Goal: Transaction & Acquisition: Book appointment/travel/reservation

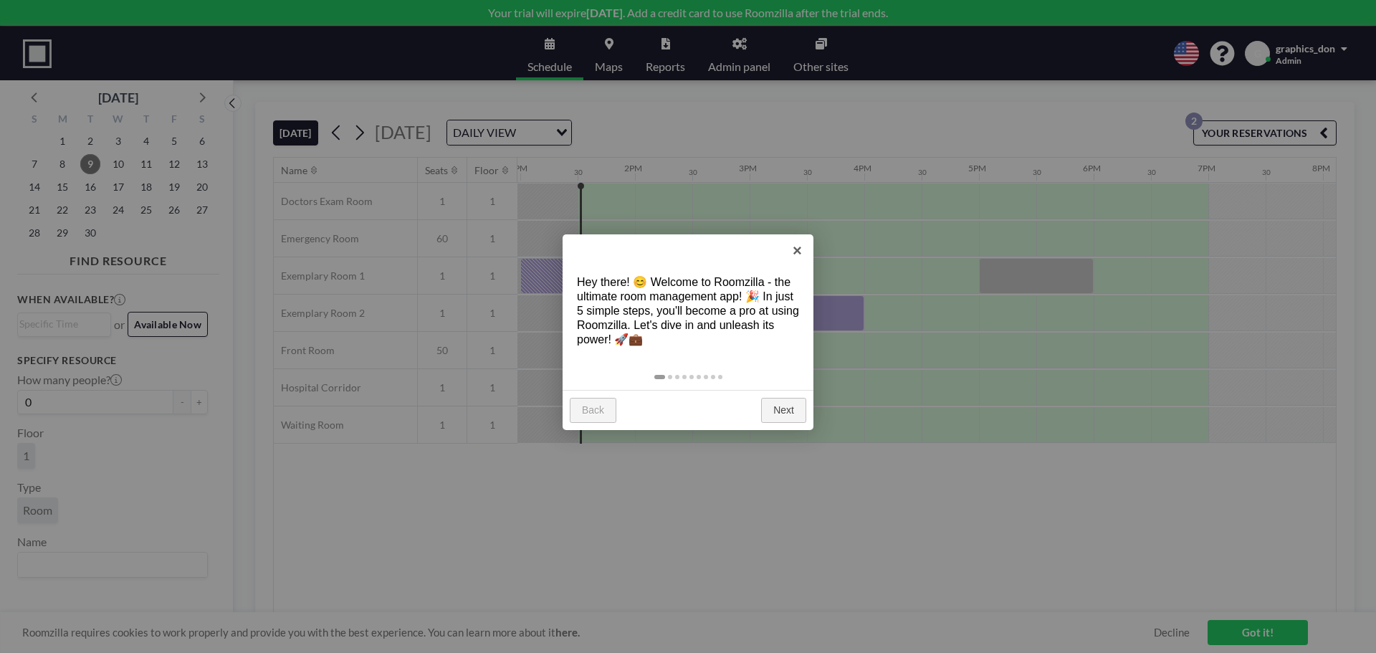
scroll to position [0, 1491]
click at [798, 251] on link "×" at bounding box center [797, 250] width 32 height 32
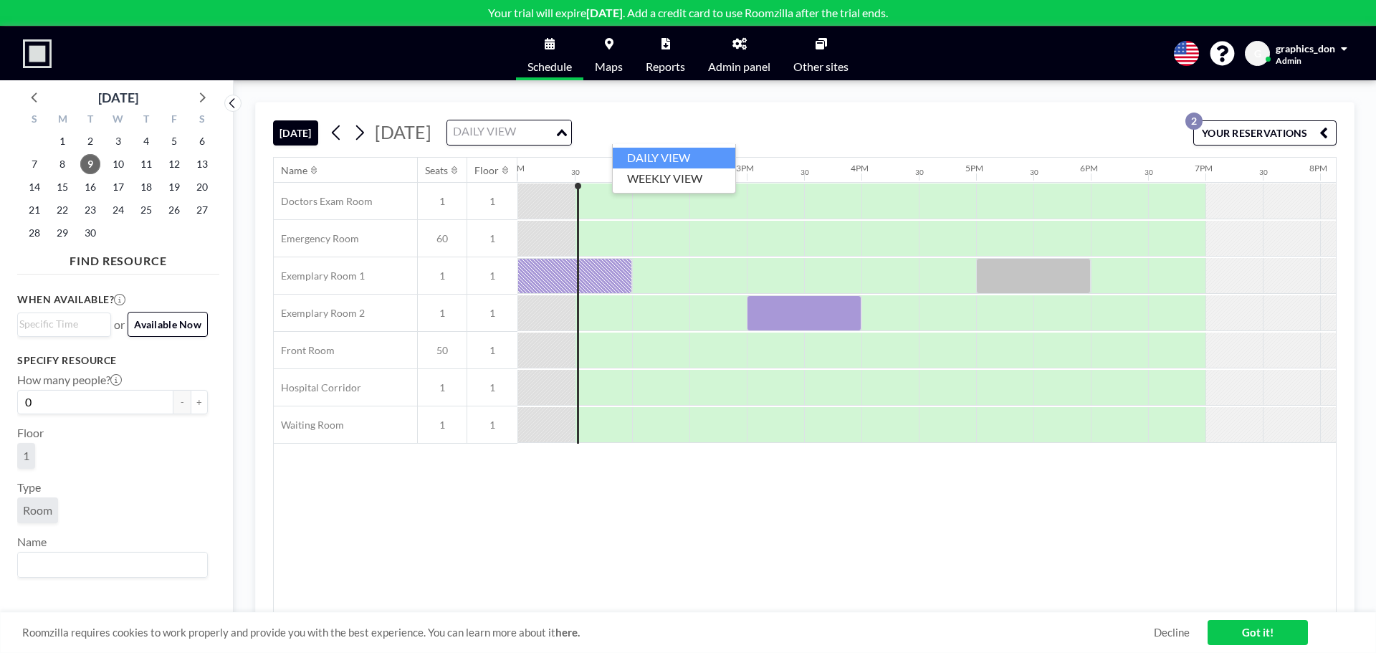
click at [567, 133] on icon "Search for option" at bounding box center [562, 132] width 10 height 7
click at [683, 181] on li "WEEKLY VIEW" at bounding box center [674, 178] width 123 height 21
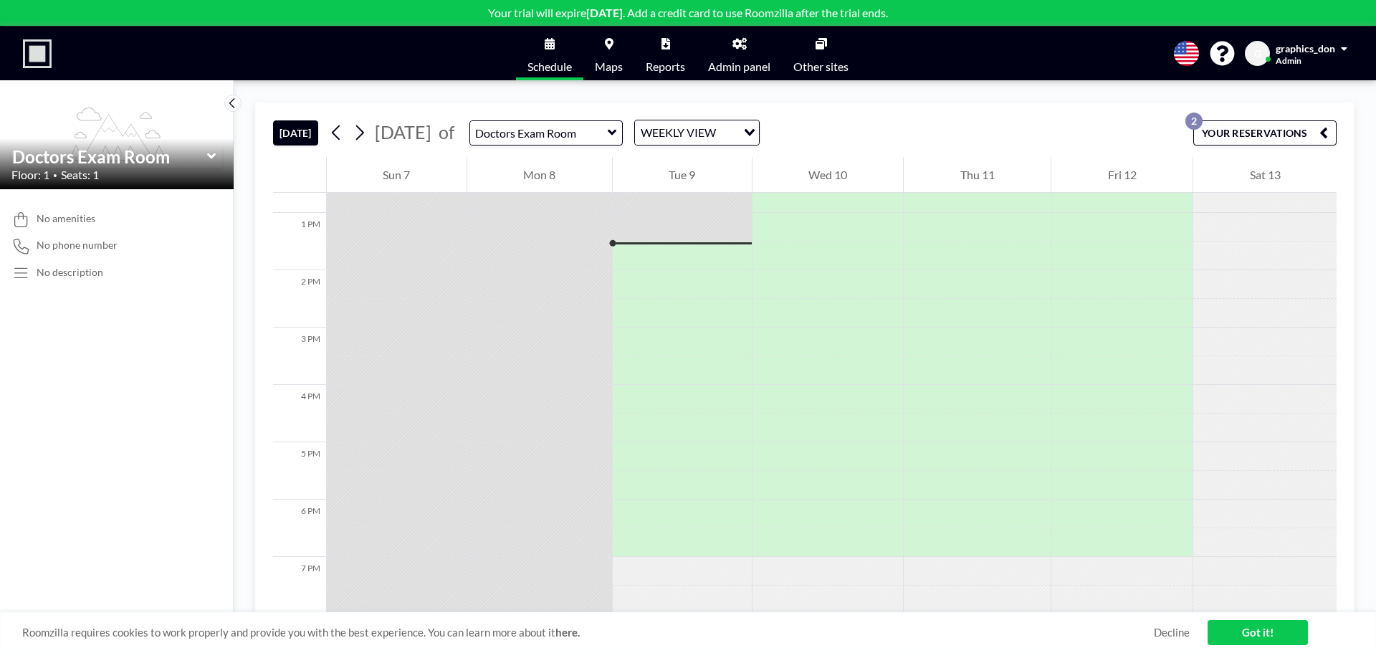
scroll to position [746, 0]
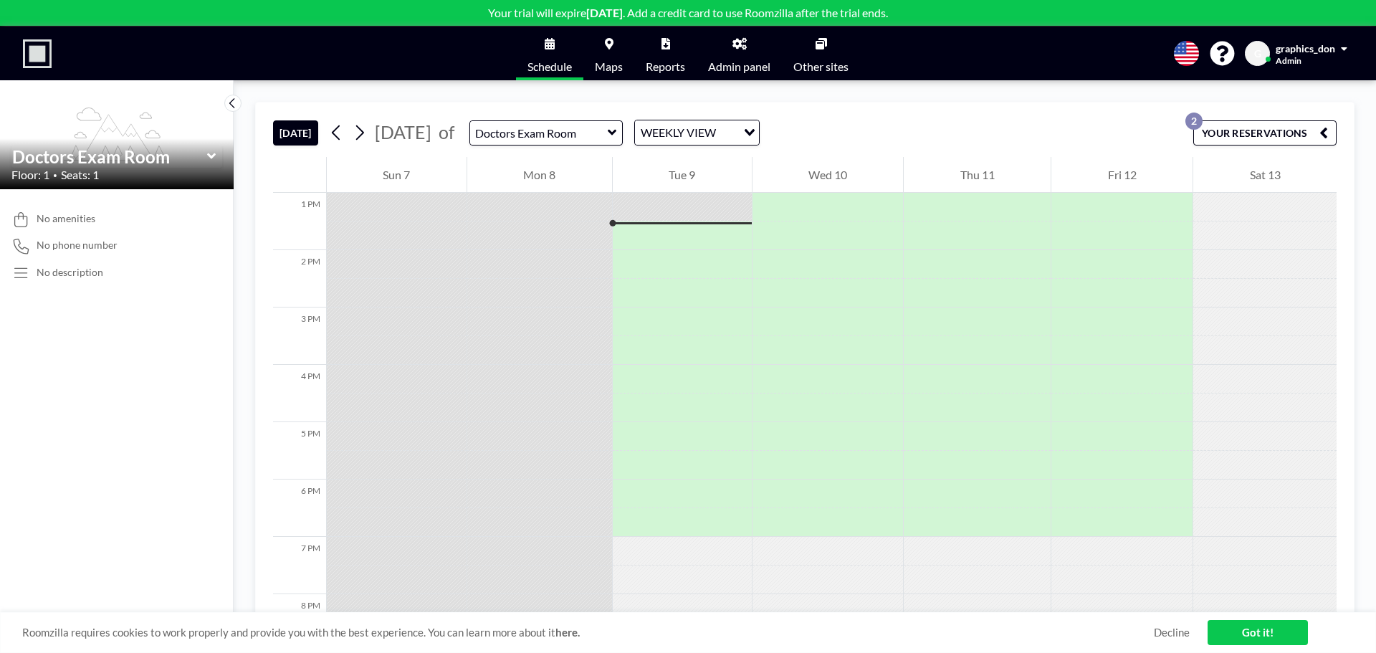
click at [211, 153] on icon at bounding box center [211, 156] width 9 height 14
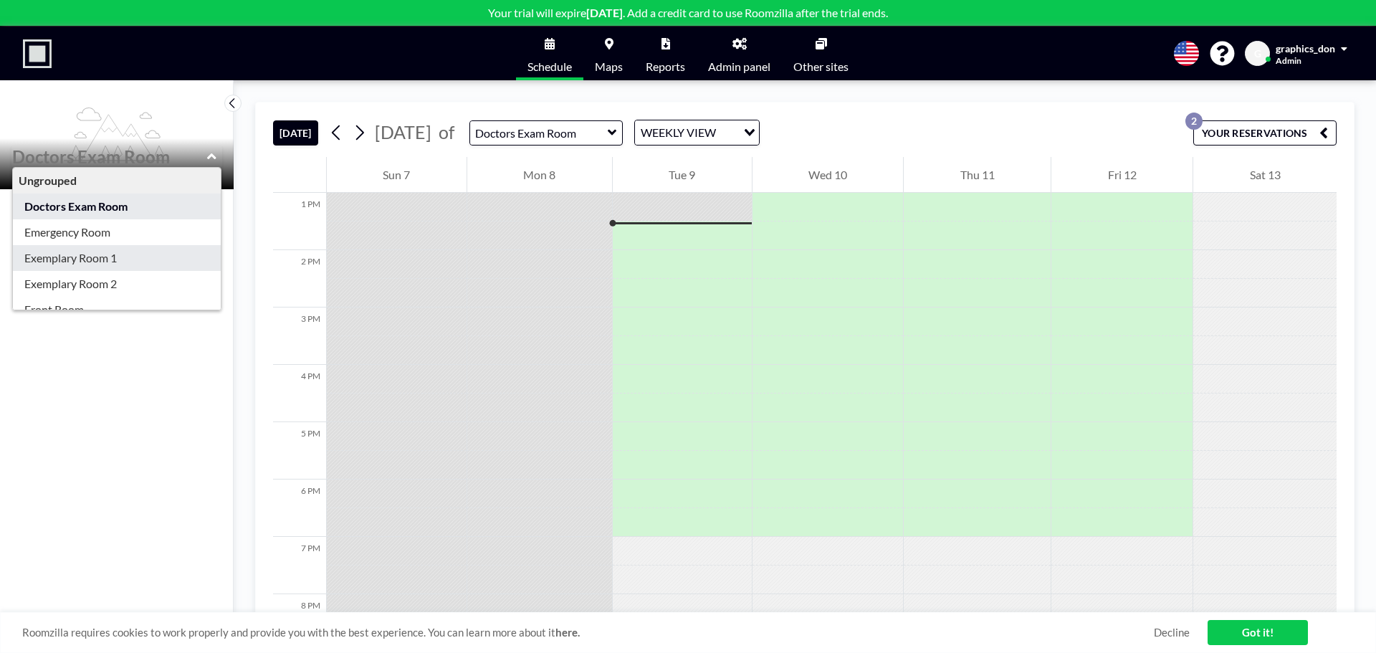
type input "Exemplary Room 1"
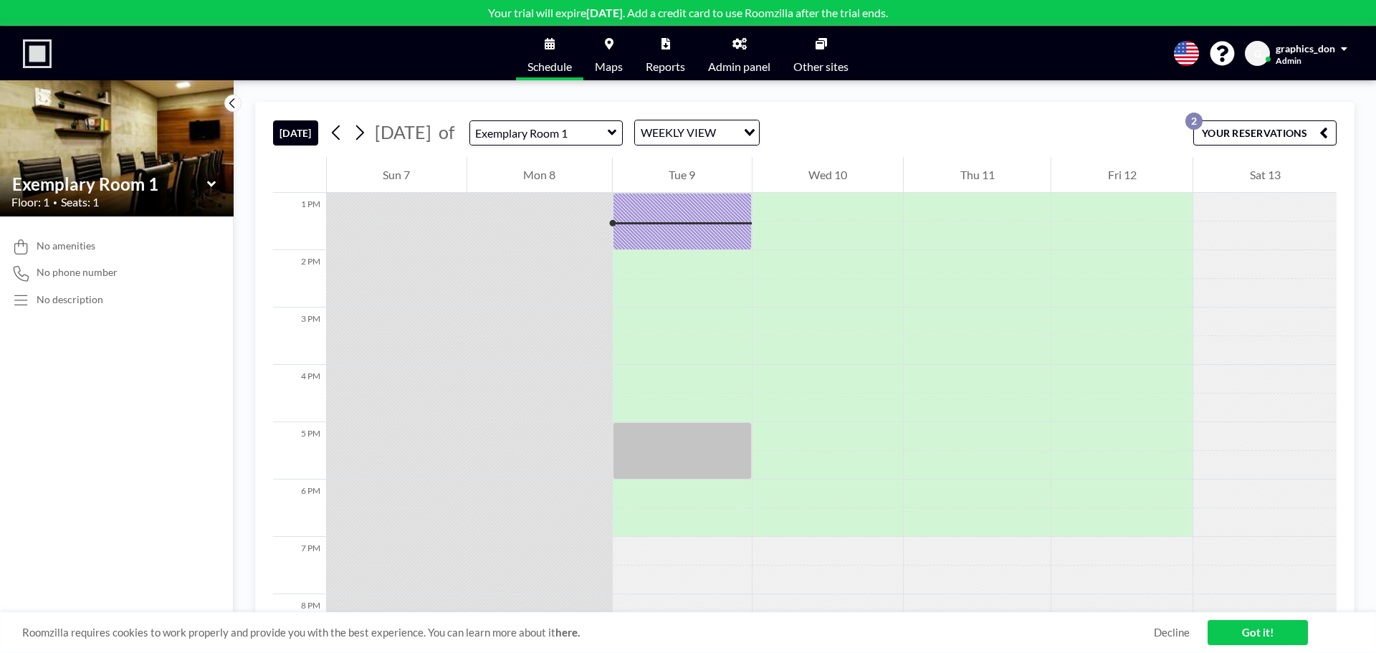
click at [211, 184] on icon at bounding box center [210, 184] width 9 height 6
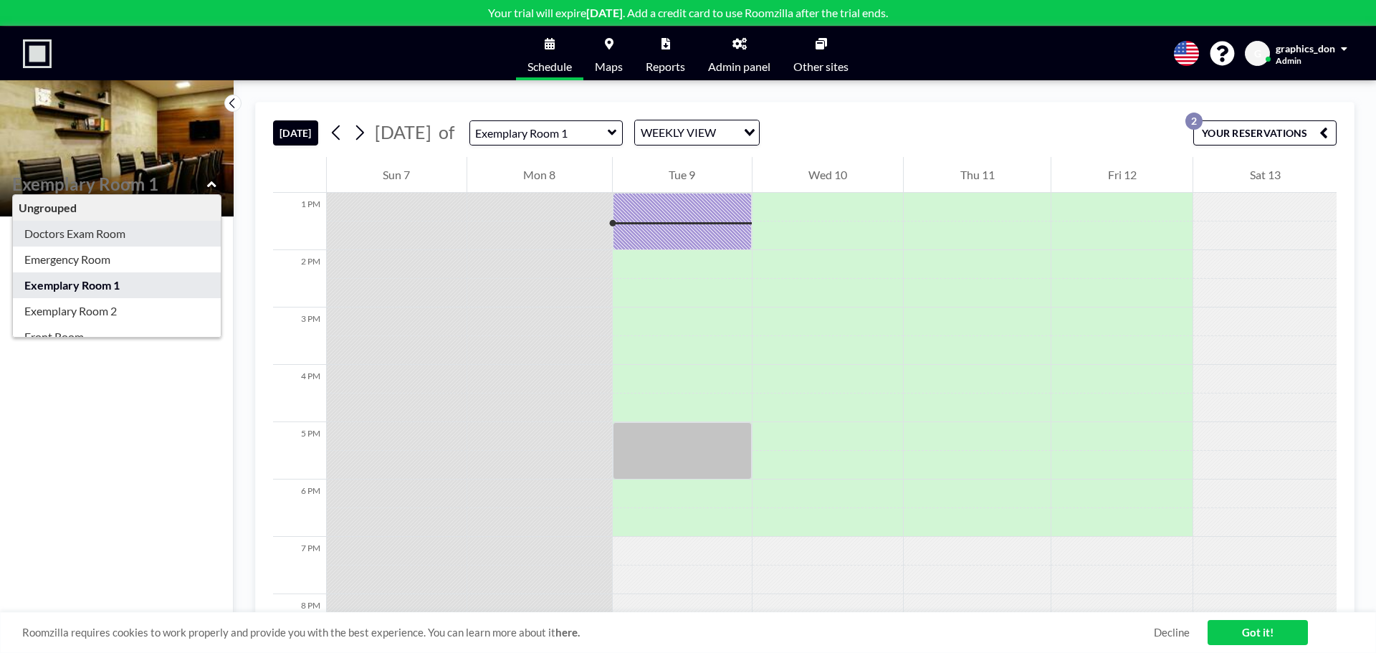
type input "Doctors Exam Room"
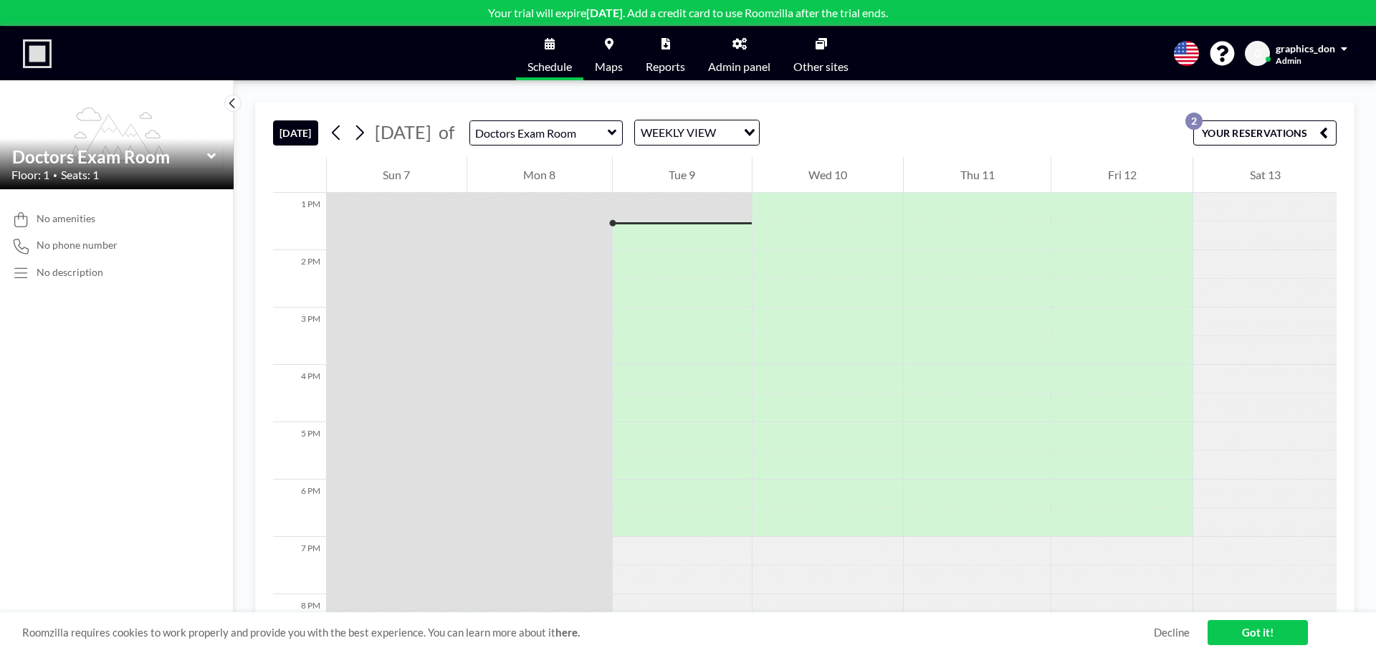
click at [1247, 628] on link "Got it!" at bounding box center [1258, 632] width 100 height 25
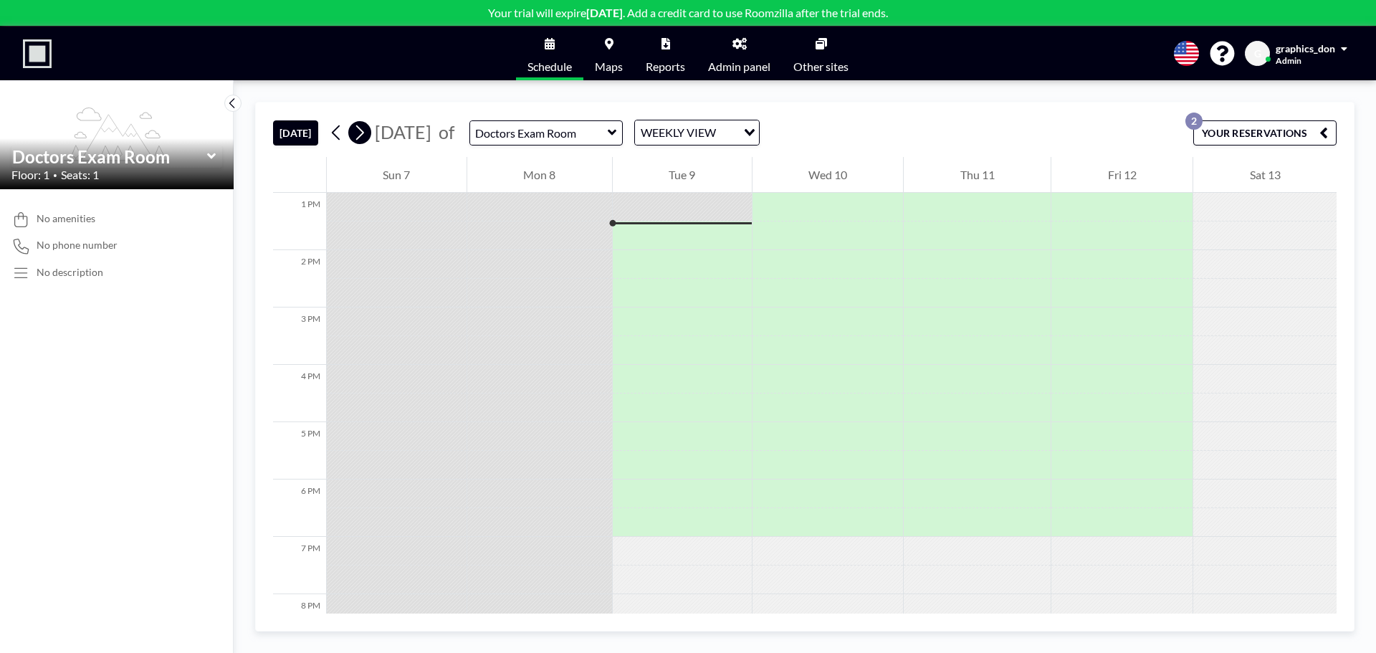
click at [366, 130] on icon at bounding box center [360, 133] width 14 height 22
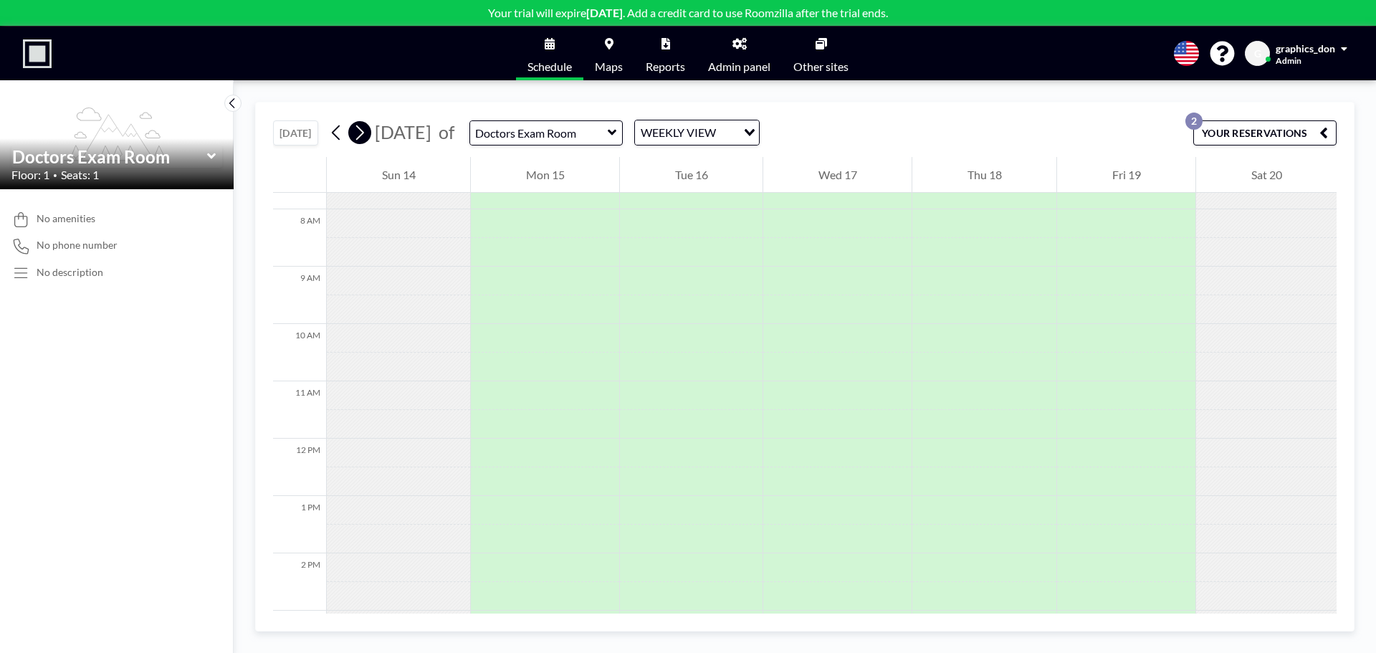
scroll to position [459, 0]
click at [617, 130] on icon at bounding box center [612, 132] width 9 height 14
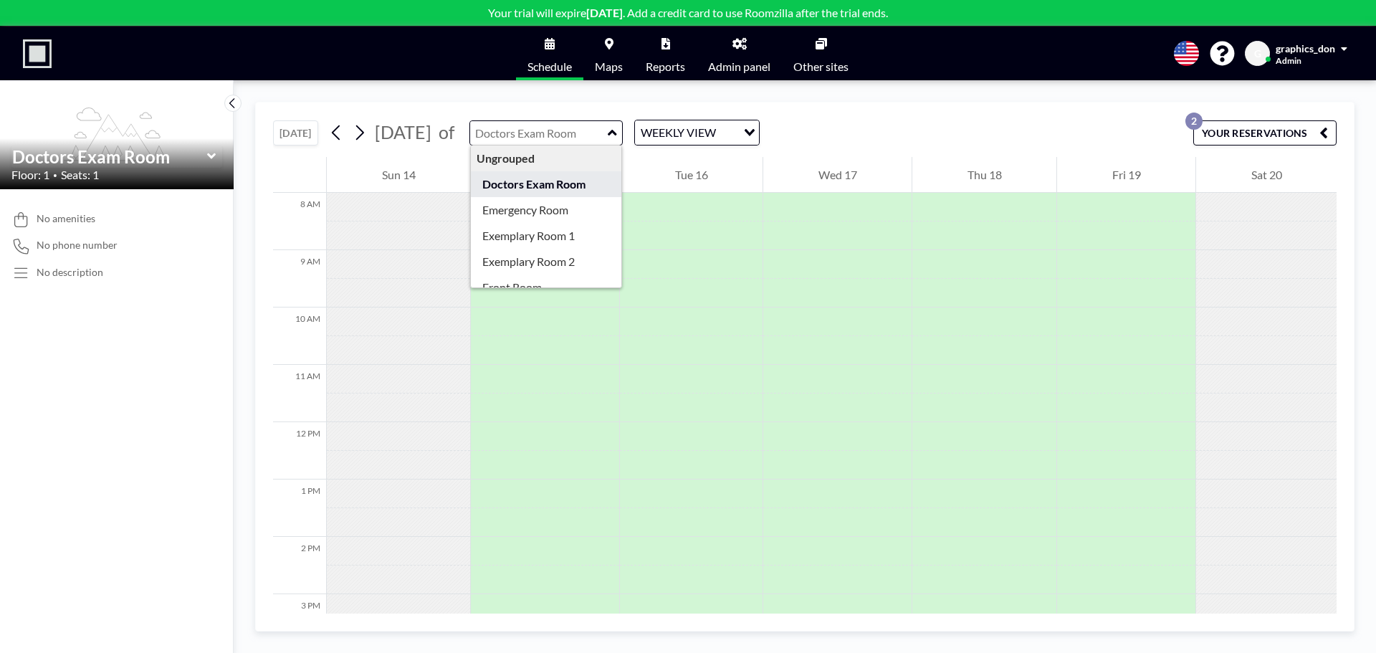
click at [616, 161] on div "Ungrouped" at bounding box center [546, 159] width 151 height 26
click at [598, 157] on div "Ungrouped" at bounding box center [546, 159] width 151 height 26
type input "Emergency Room"
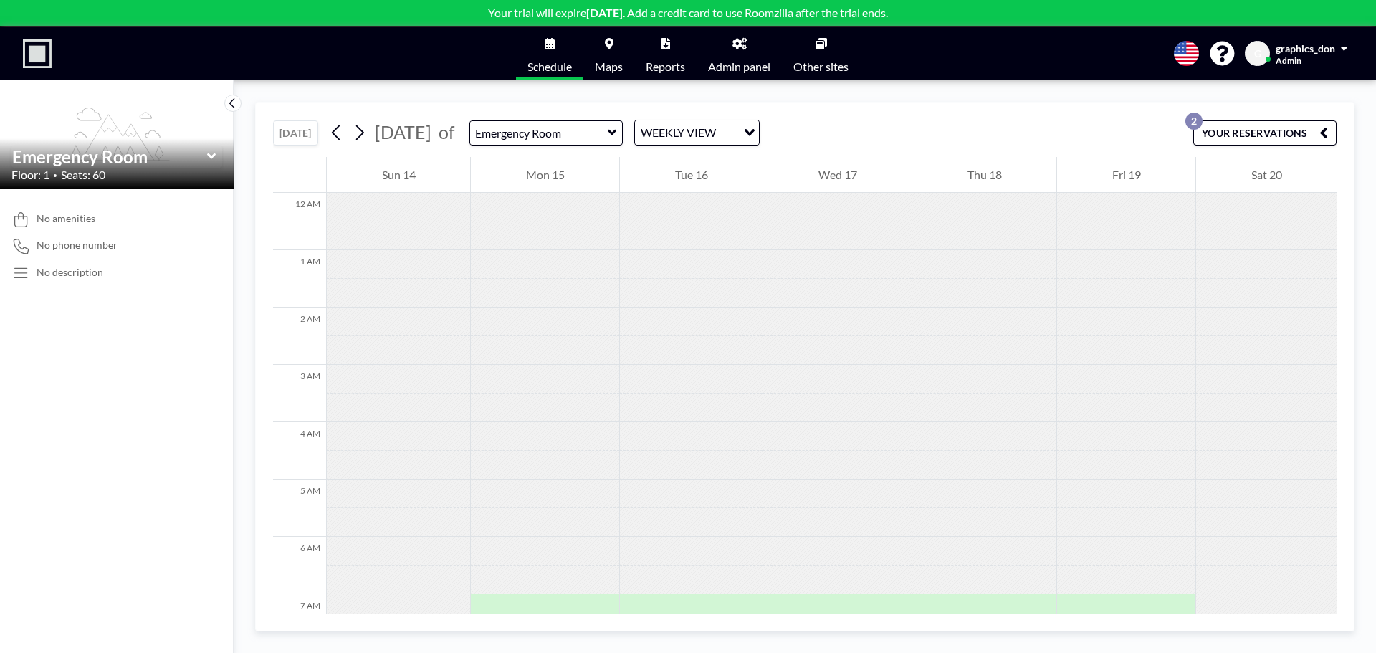
scroll to position [430, 0]
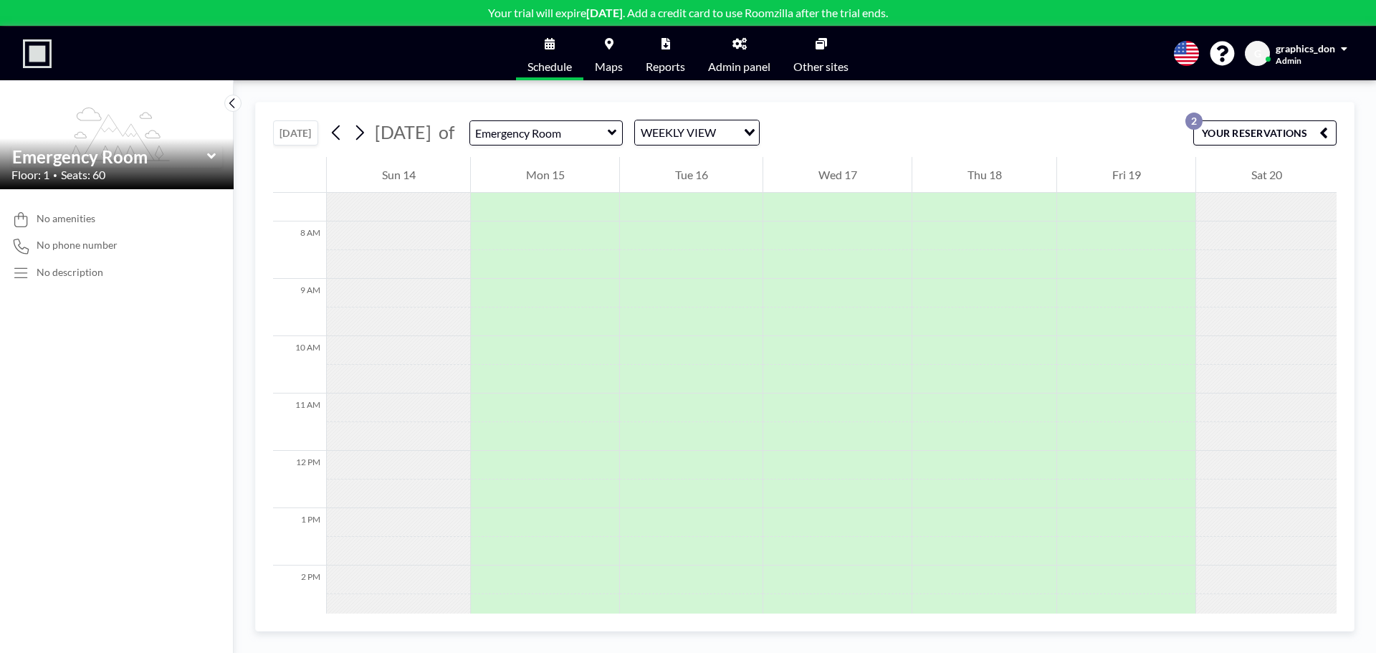
click at [1327, 128] on icon "button" at bounding box center [1324, 132] width 9 height 17
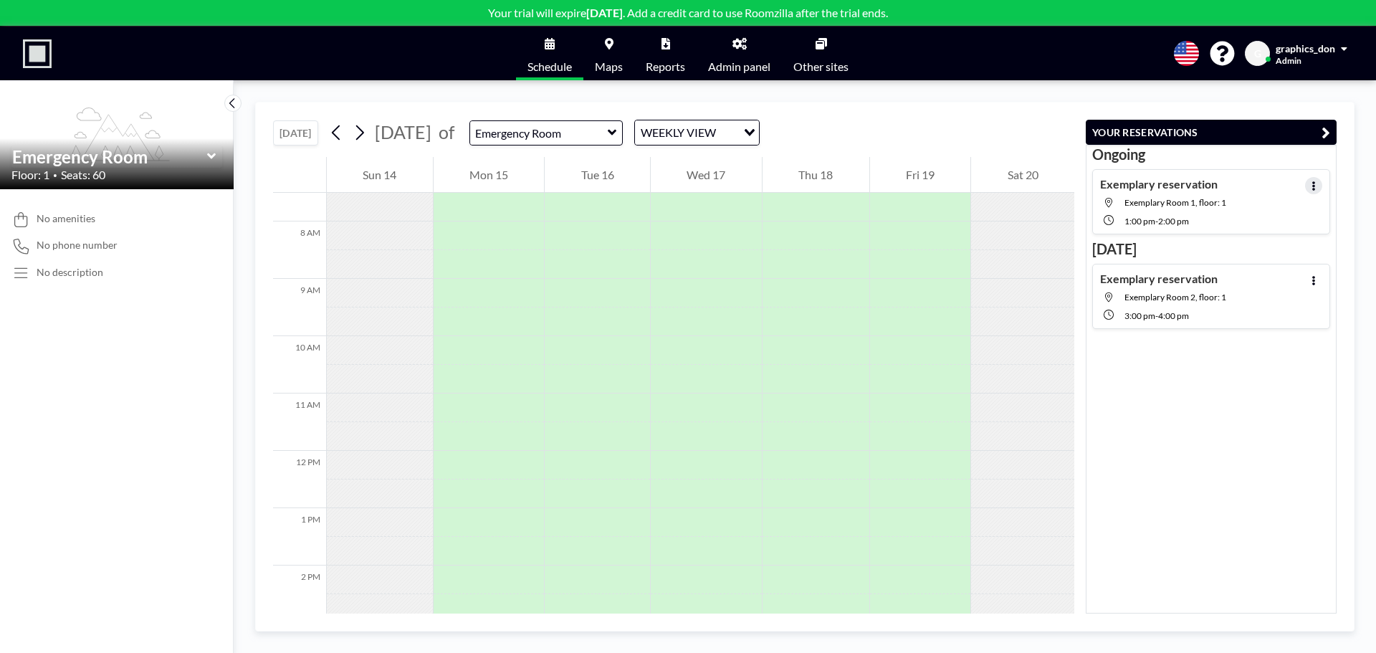
click at [1310, 181] on button at bounding box center [1313, 185] width 17 height 17
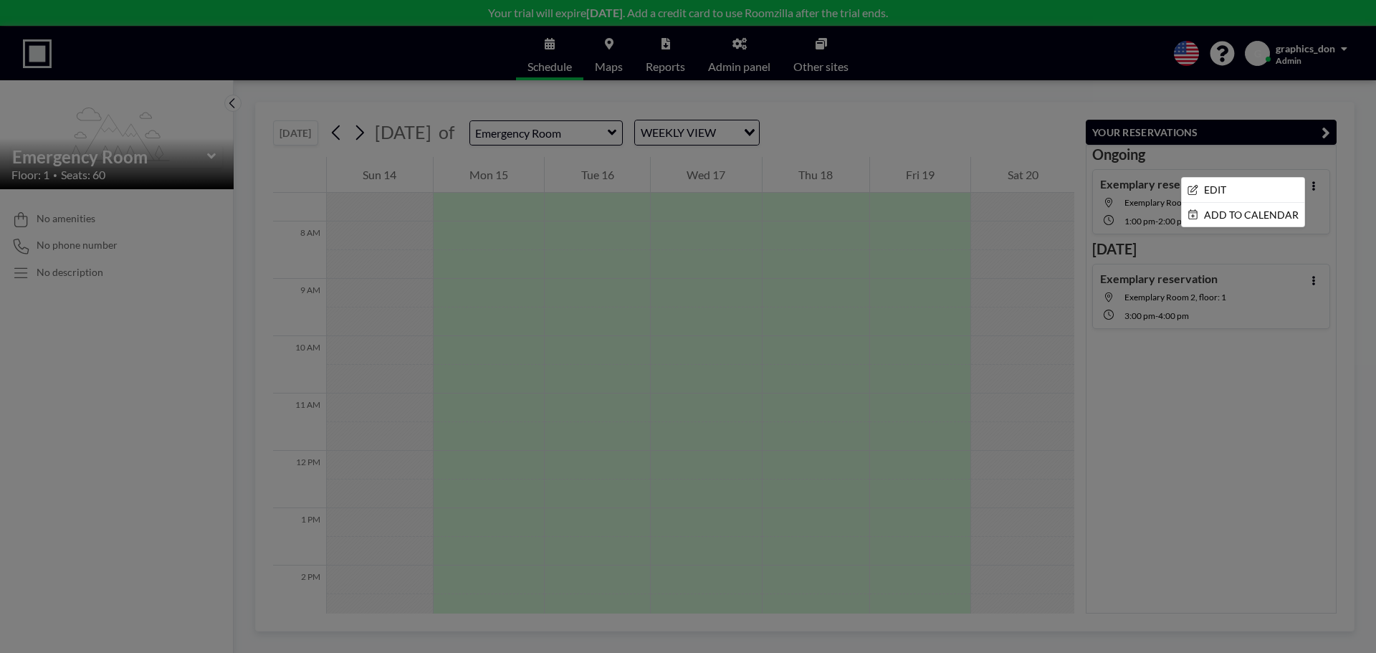
click at [1196, 385] on div at bounding box center [688, 326] width 1376 height 653
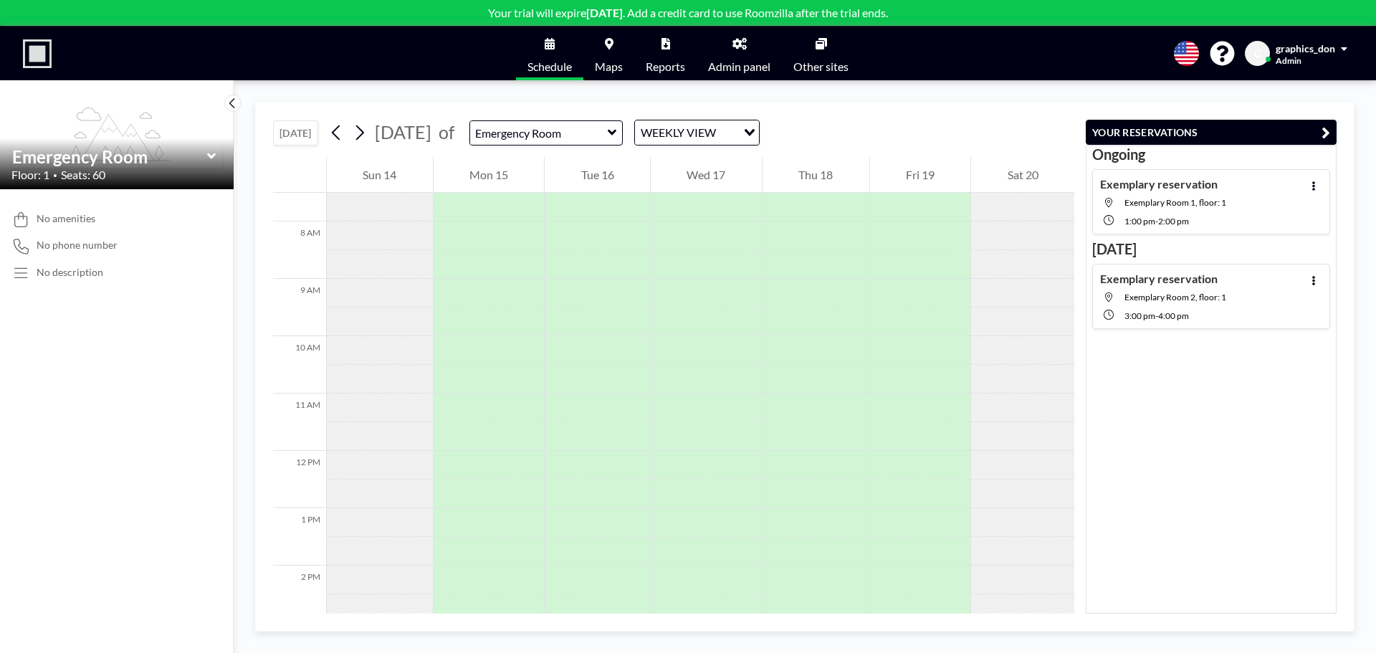
click at [1346, 47] on span at bounding box center [1344, 49] width 6 height 10
click at [890, 100] on div "TODAY September 2025 of Emergency Room WEEKLY VIEW Loading... 12 AM 1 AM 2 AM 3…" at bounding box center [805, 366] width 1143 height 573
click at [742, 44] on icon at bounding box center [740, 43] width 14 height 11
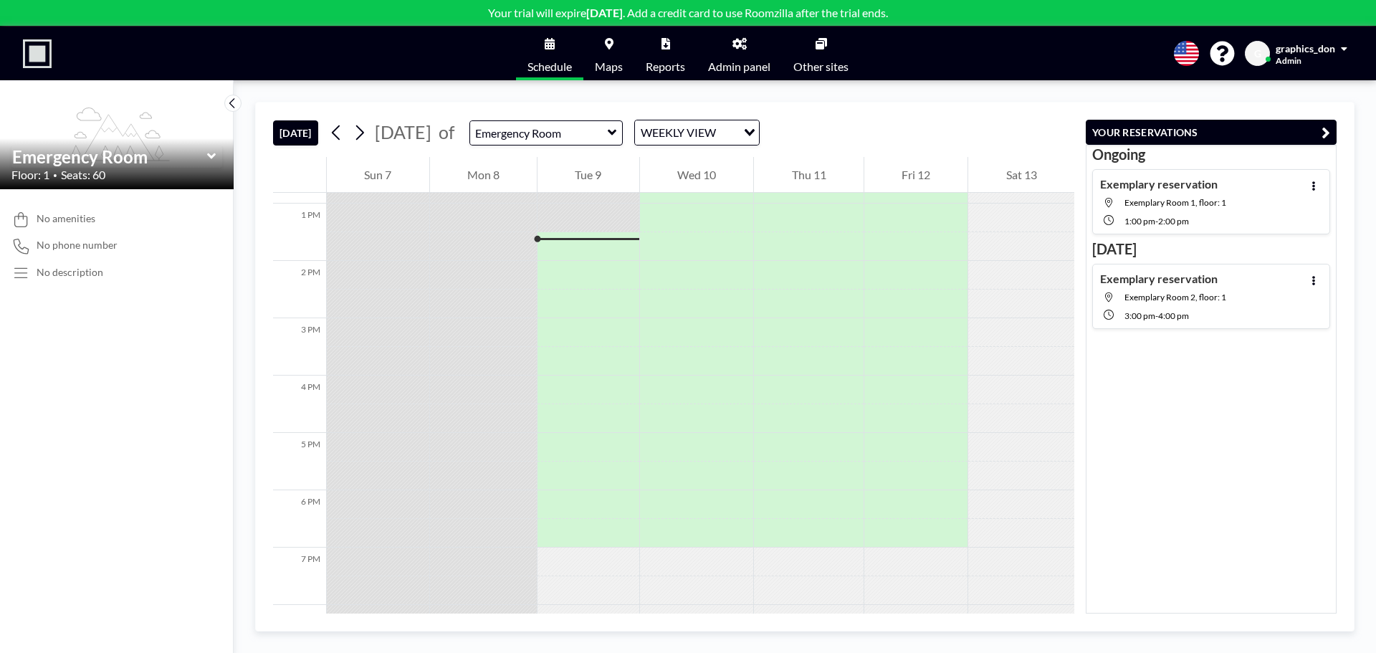
scroll to position [746, 0]
click at [1311, 187] on icon at bounding box center [1314, 185] width 6 height 9
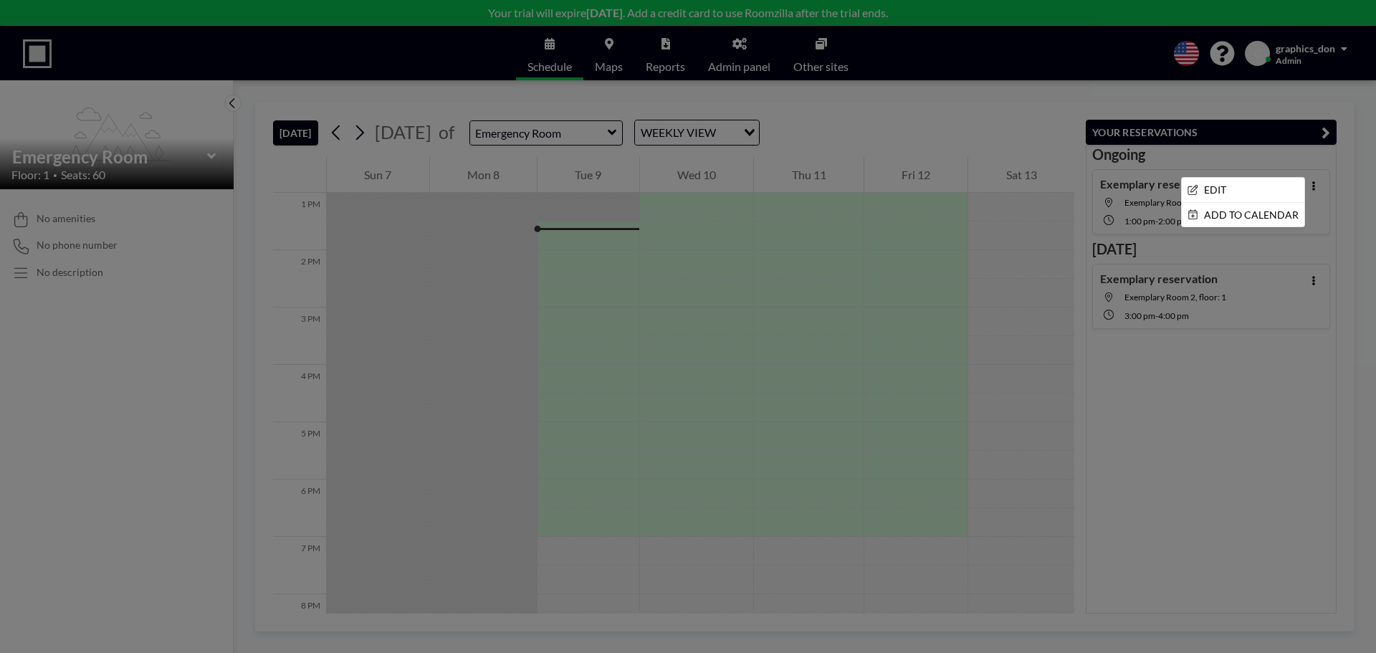
click at [1211, 365] on div at bounding box center [688, 326] width 1376 height 653
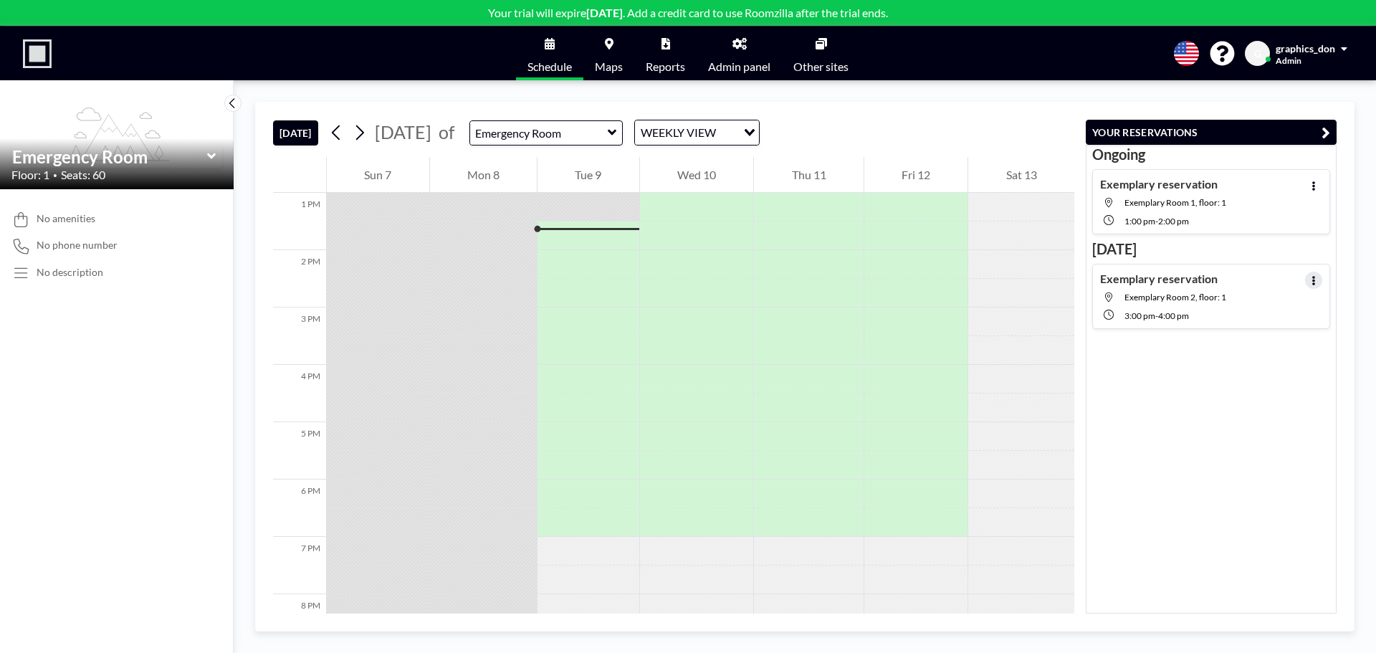
click at [1312, 276] on button at bounding box center [1313, 280] width 17 height 17
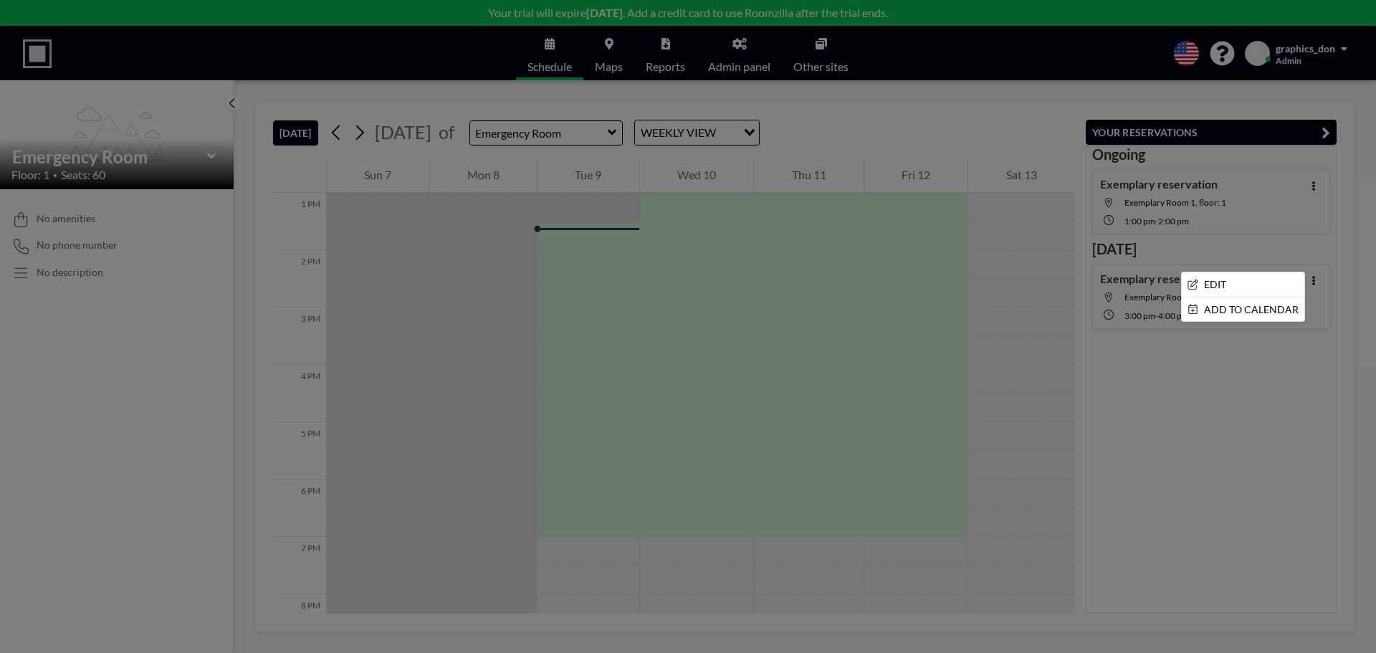
drag, startPoint x: 1237, startPoint y: 378, endPoint x: 1226, endPoint y: 322, distance: 57.1
click at [1238, 375] on div at bounding box center [688, 326] width 1376 height 653
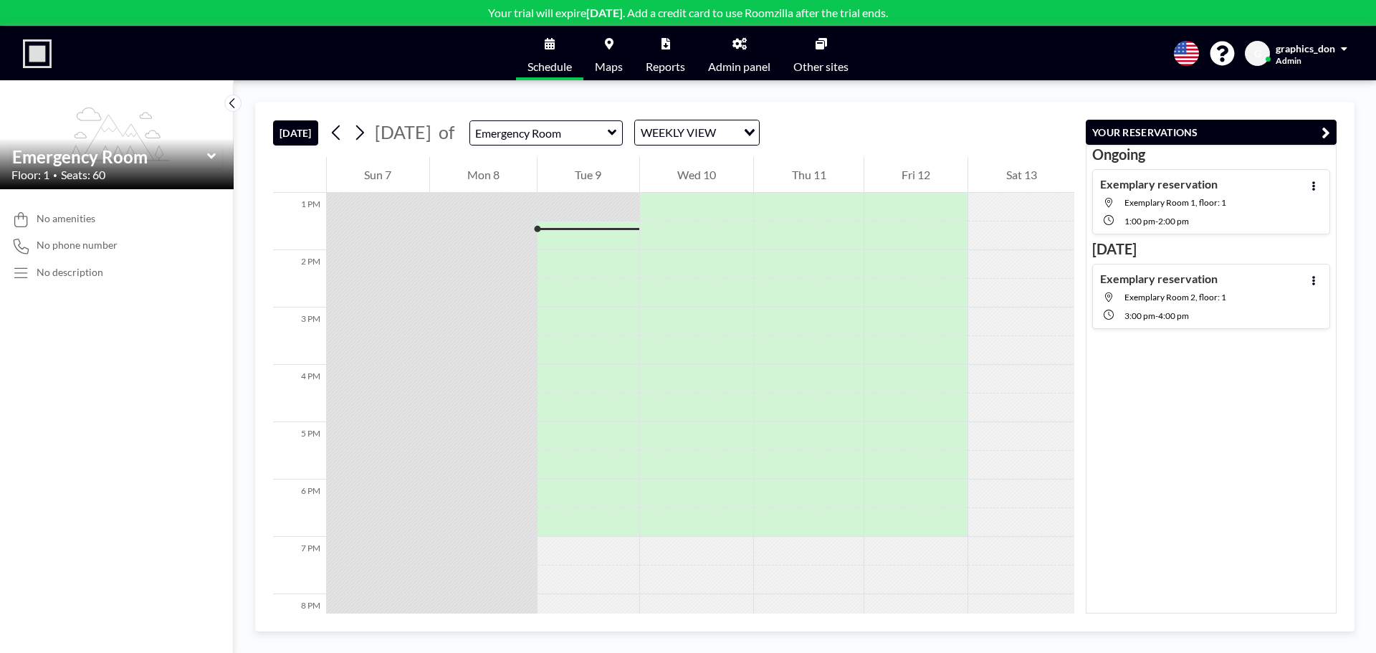
click at [812, 39] on link "Other sites" at bounding box center [821, 54] width 78 height 54
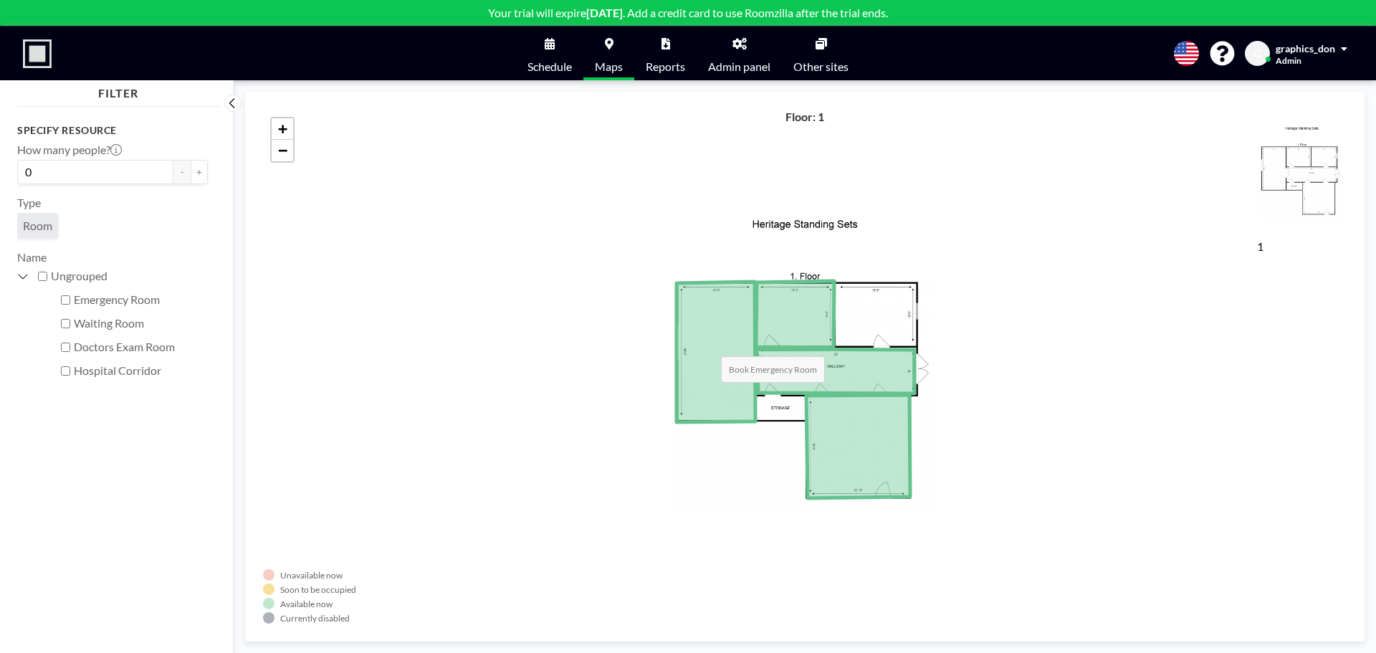
click at [707, 342] on icon at bounding box center [716, 352] width 79 height 141
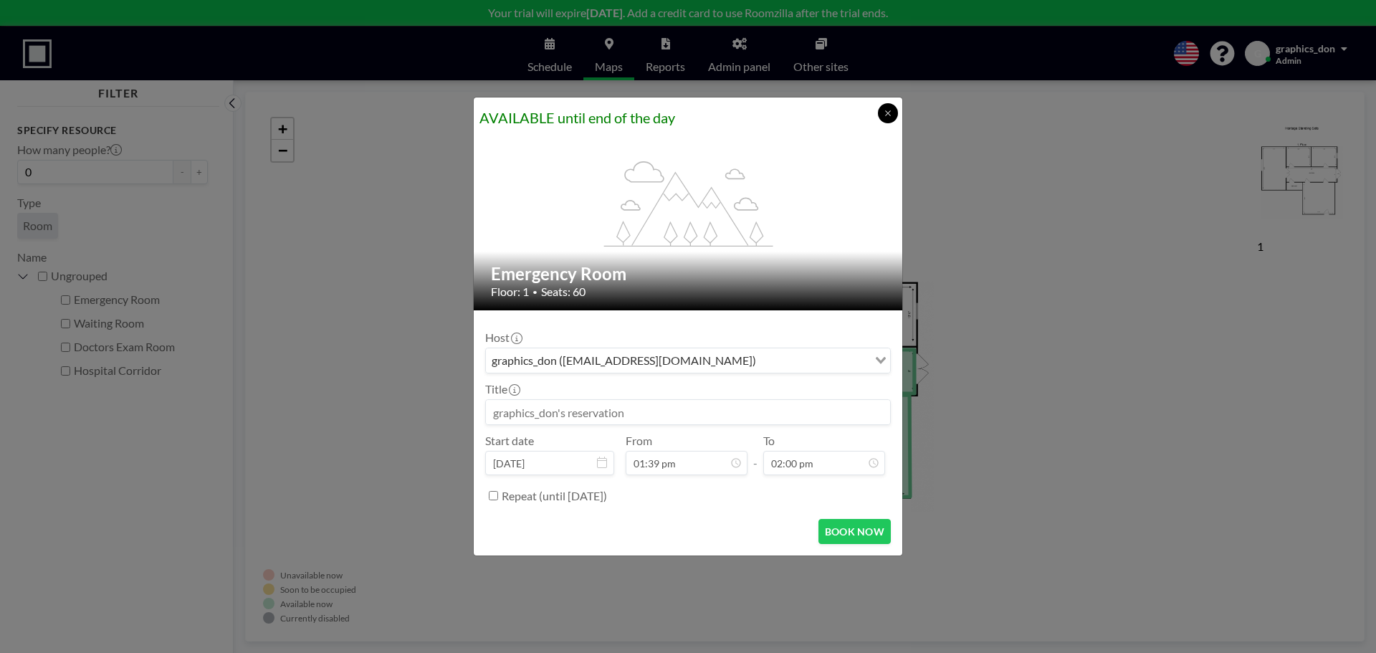
click at [886, 113] on icon at bounding box center [888, 113] width 9 height 9
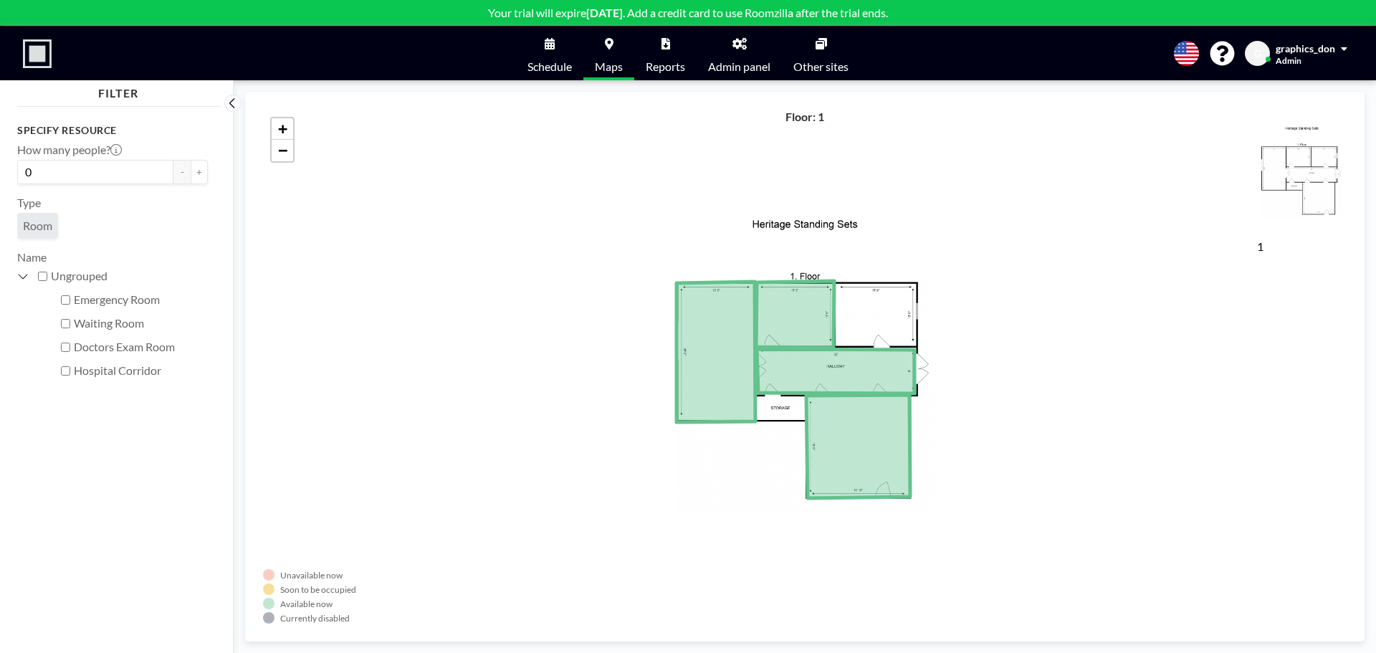
click at [64, 298] on input "Emergency Room" at bounding box center [65, 299] width 9 height 9
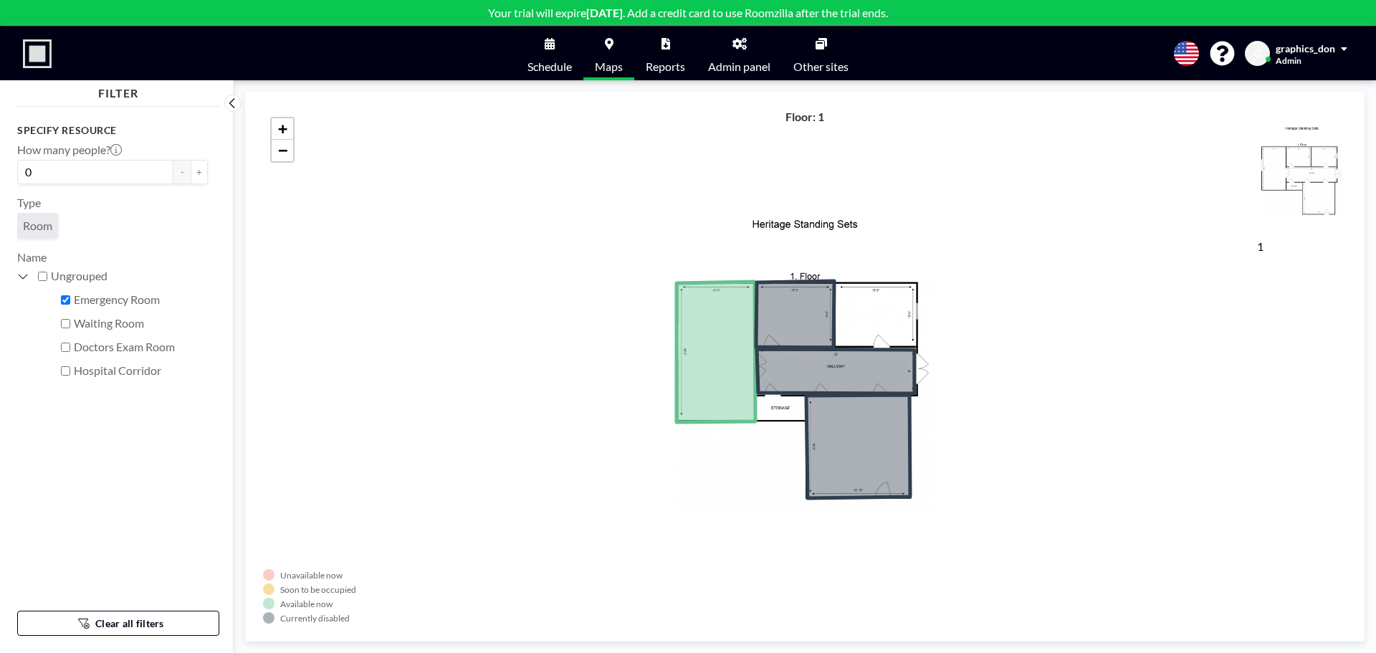
click at [68, 296] on input "Emergency Room" at bounding box center [65, 299] width 9 height 9
checkbox input "false"
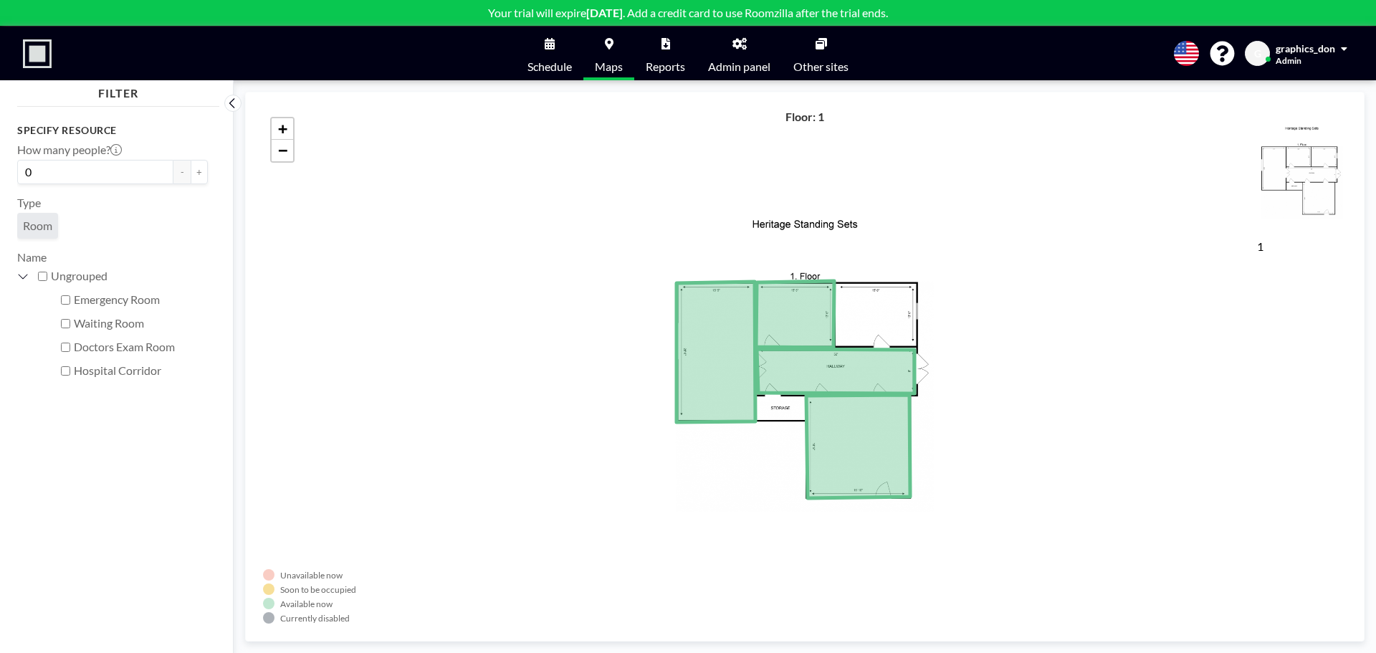
click at [67, 323] on input "Waiting Room" at bounding box center [65, 323] width 9 height 9
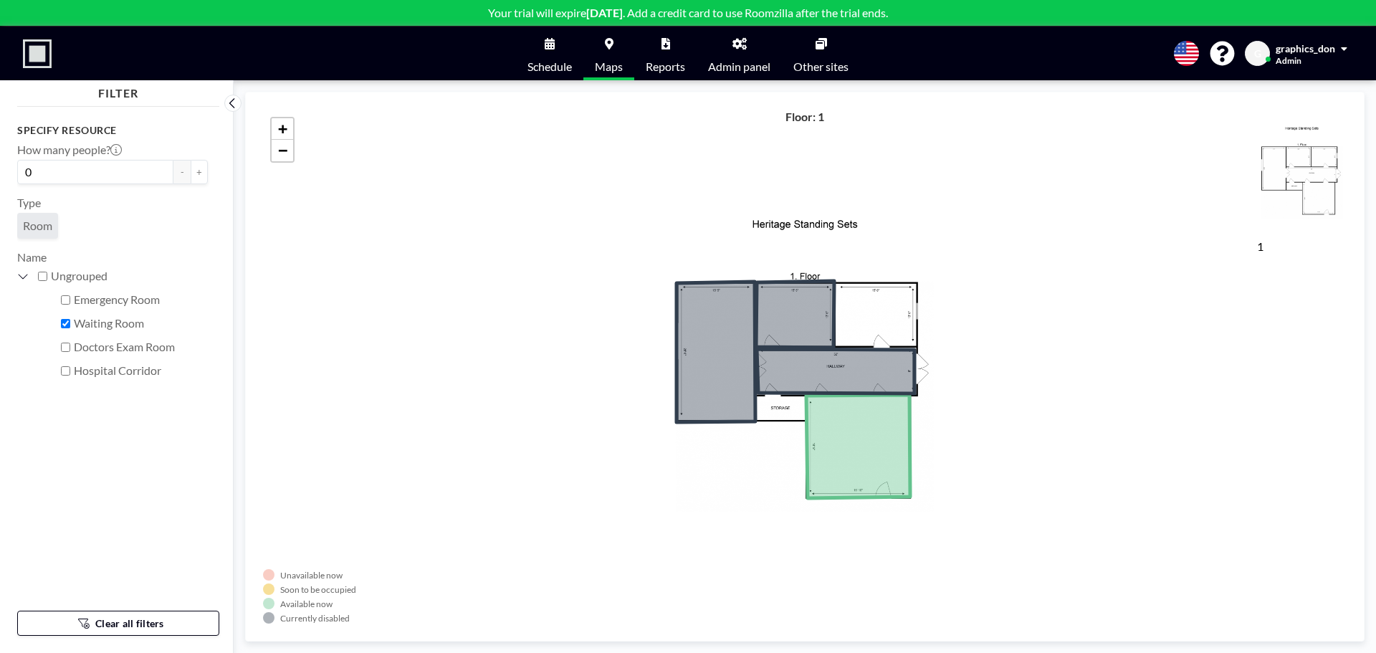
click at [67, 323] on input "Waiting Room" at bounding box center [65, 323] width 9 height 9
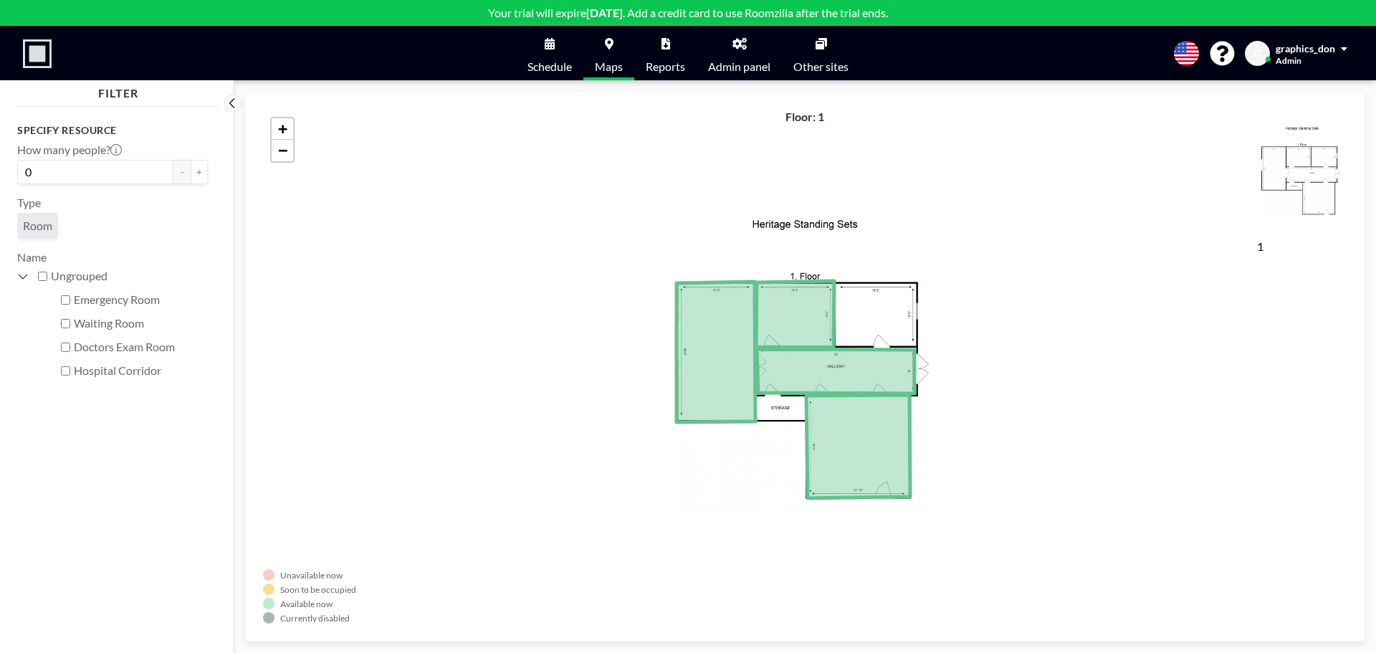
click at [67, 323] on input "Waiting Room" at bounding box center [65, 323] width 9 height 9
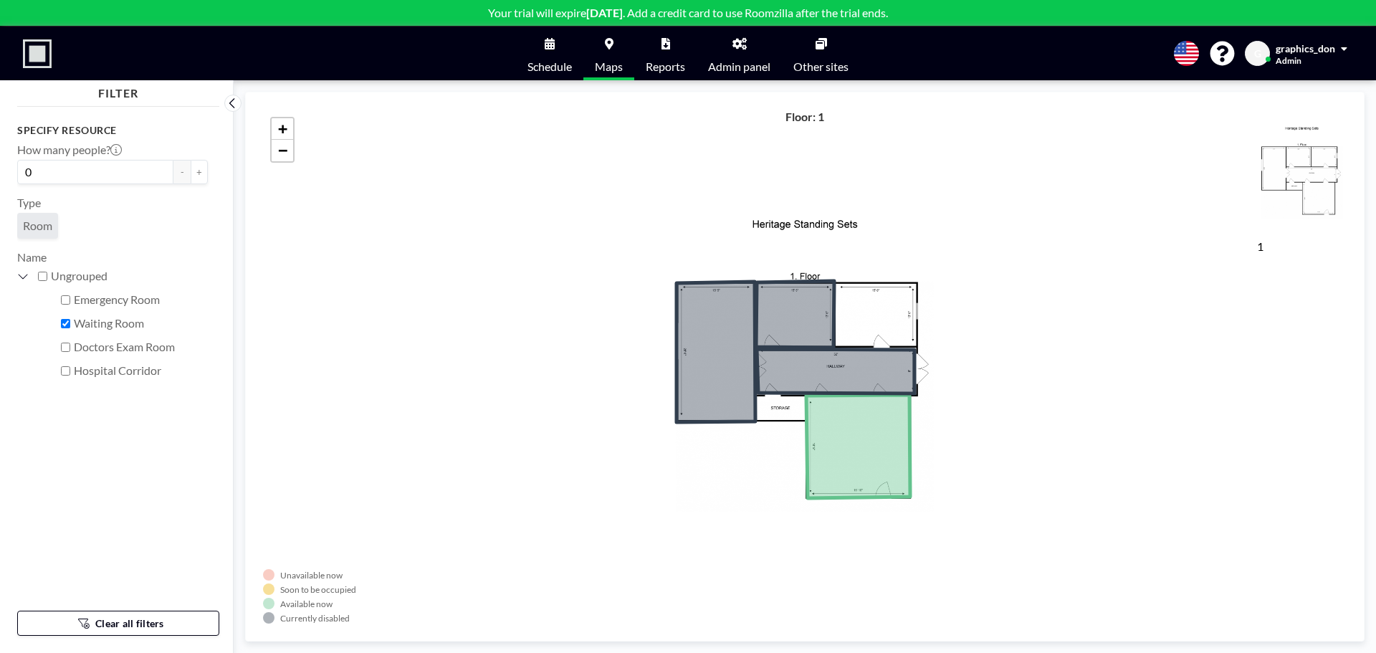
click at [67, 323] on input "Waiting Room" at bounding box center [65, 323] width 9 height 9
checkbox input "false"
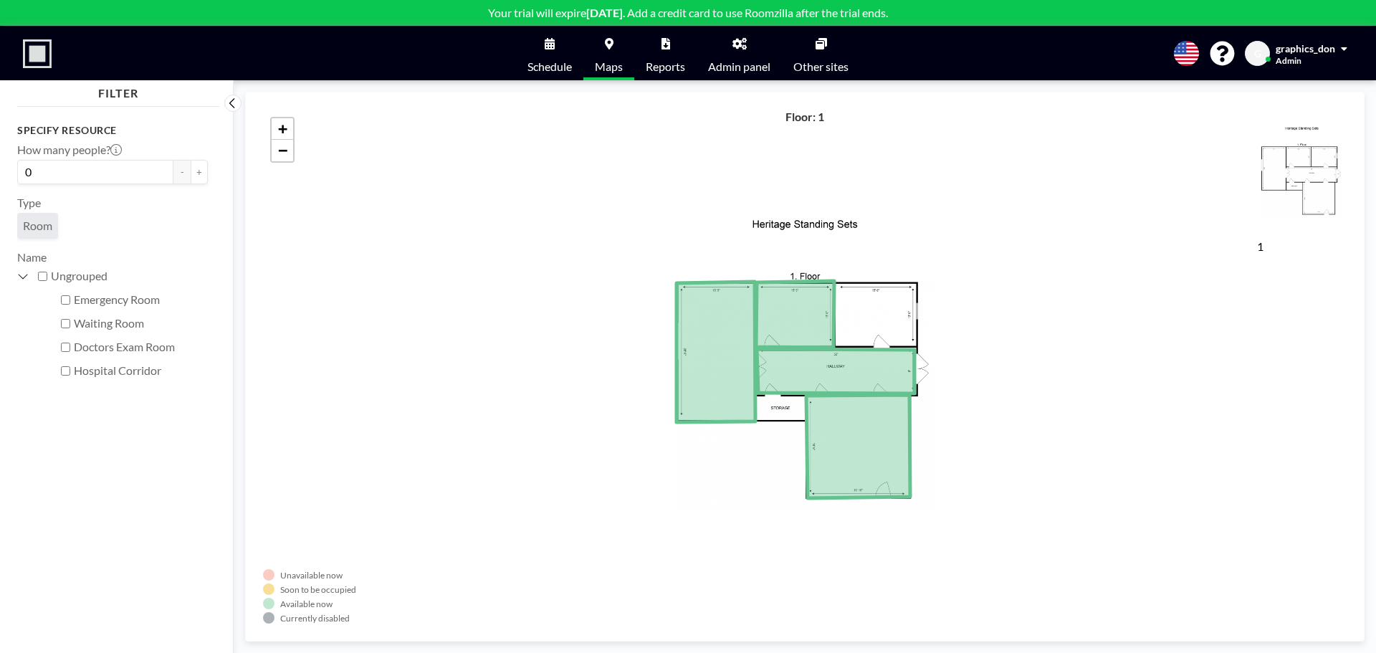
click at [66, 370] on input "Hospital Corridor" at bounding box center [65, 370] width 9 height 9
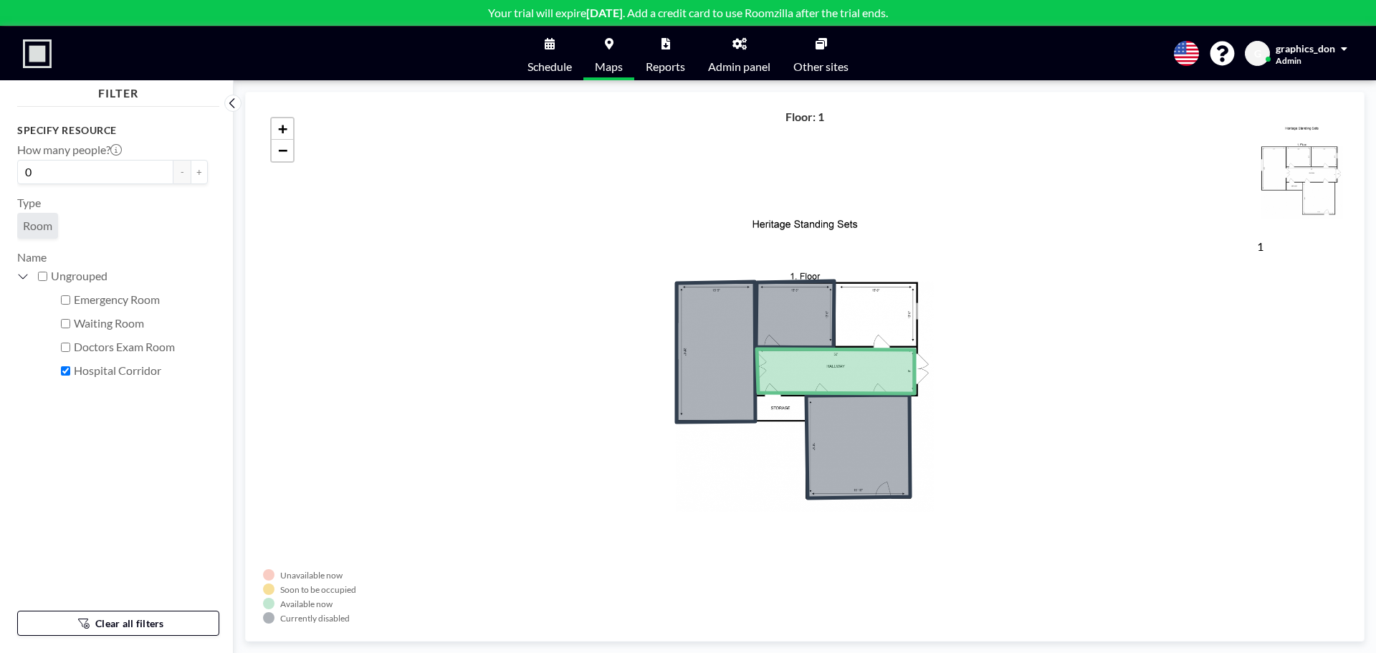
click at [66, 370] on input "Hospital Corridor" at bounding box center [65, 370] width 9 height 9
checkbox input "false"
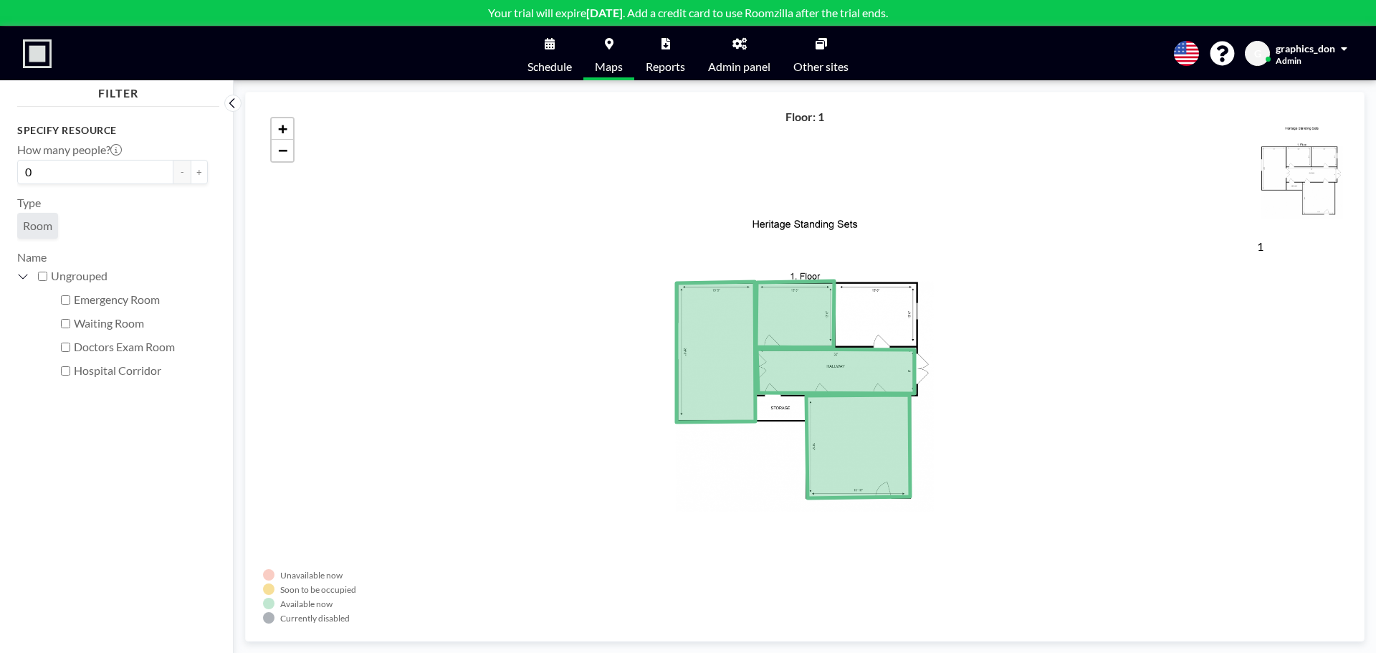
click at [66, 346] on input "Doctors Exam Room" at bounding box center [65, 347] width 9 height 9
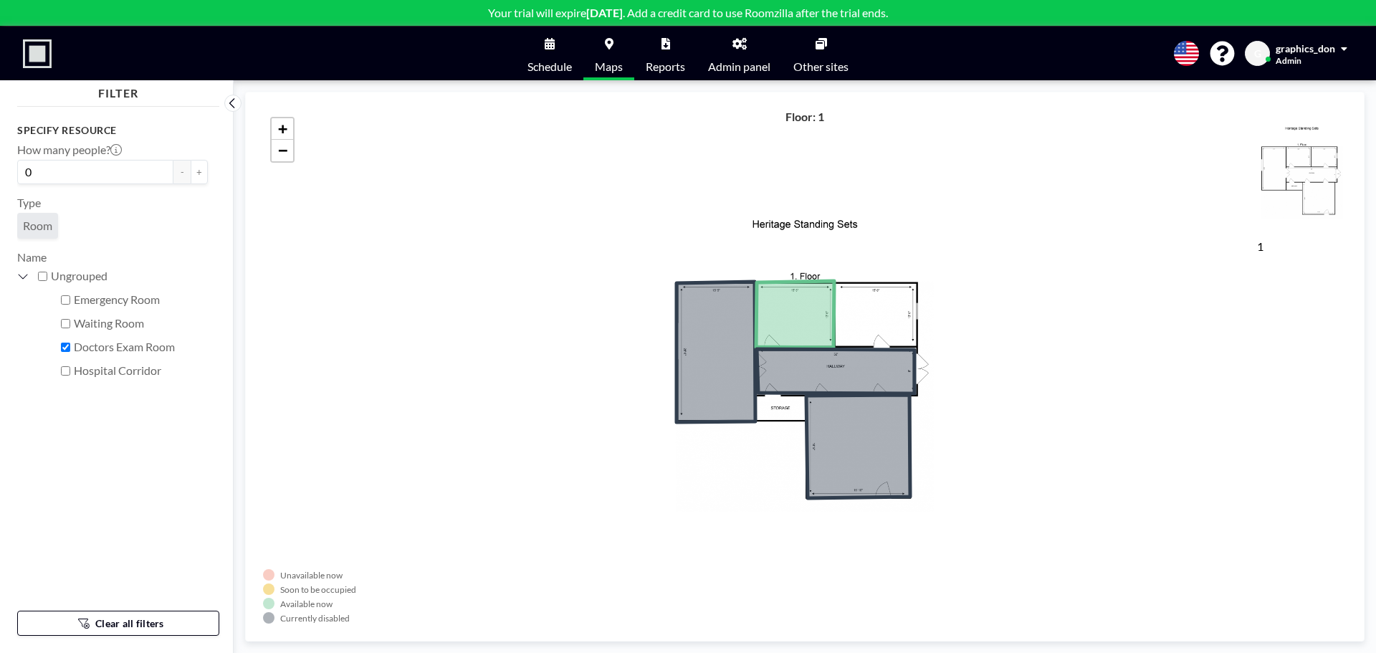
click at [66, 346] on input "Doctors Exam Room" at bounding box center [65, 347] width 9 height 9
checkbox input "false"
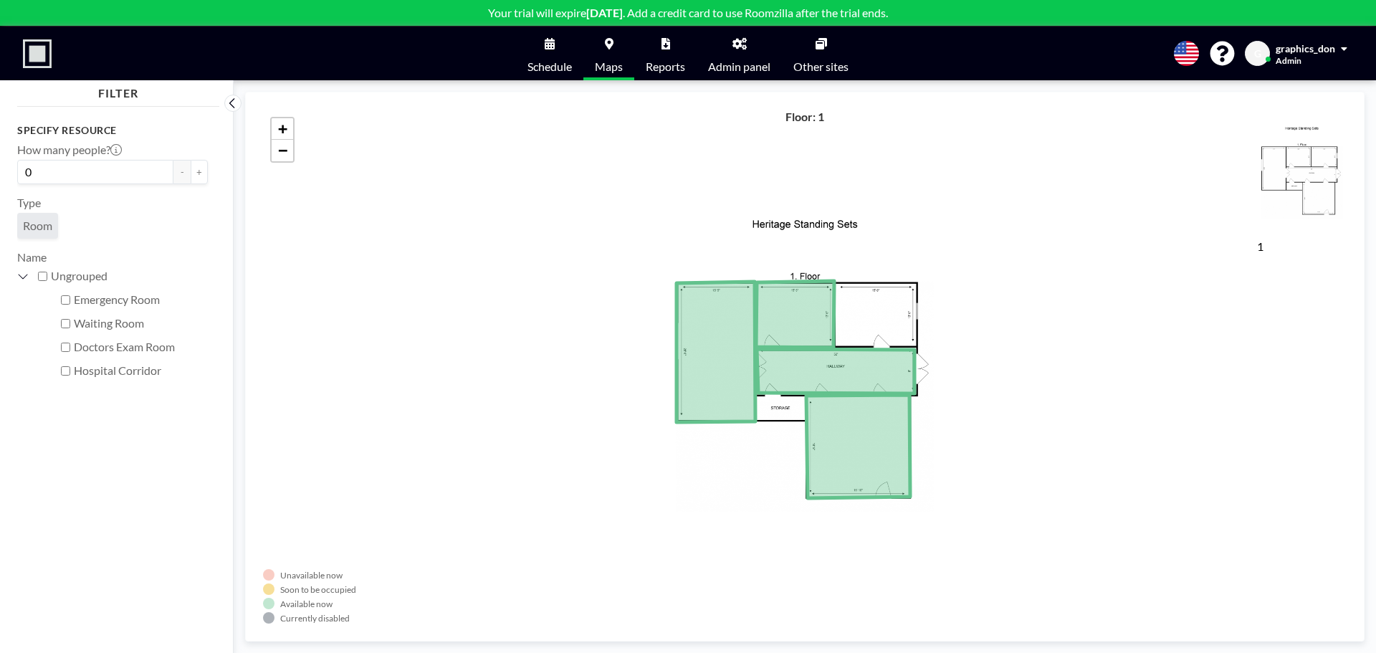
click at [65, 301] on input "Emergency Room" at bounding box center [65, 299] width 9 height 9
checkbox input "true"
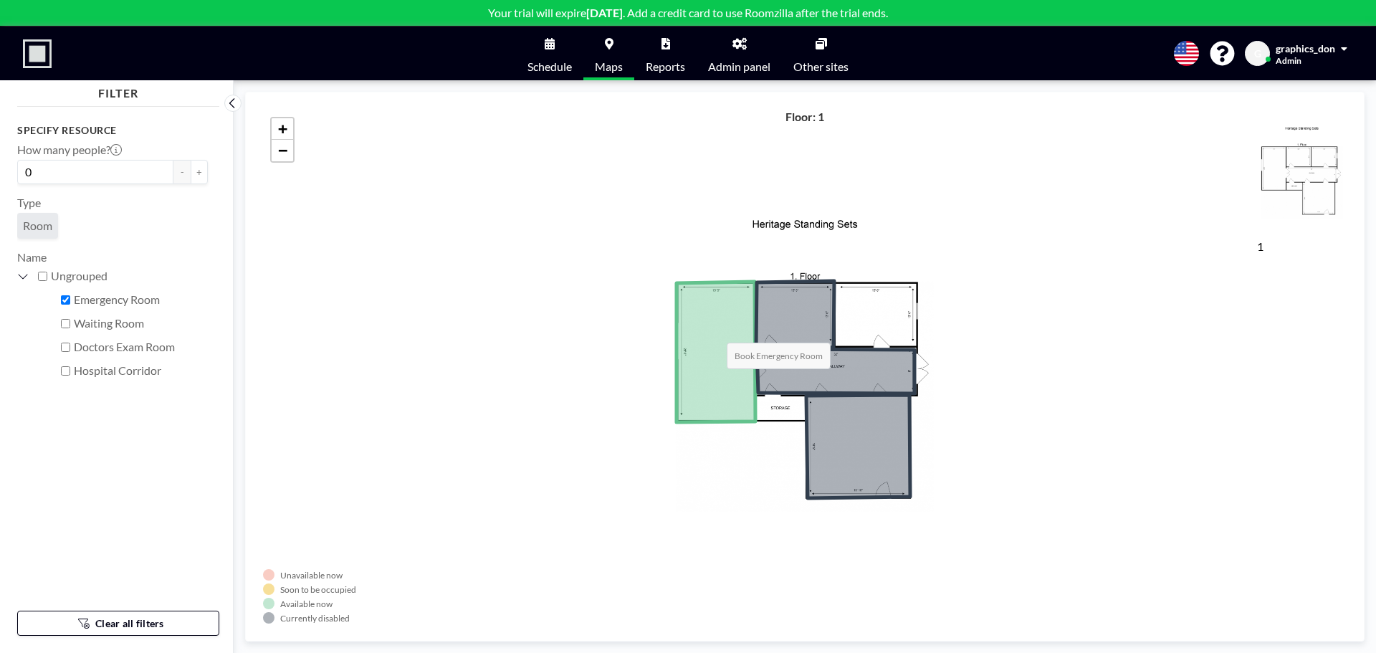
click at [713, 328] on icon at bounding box center [716, 352] width 79 height 141
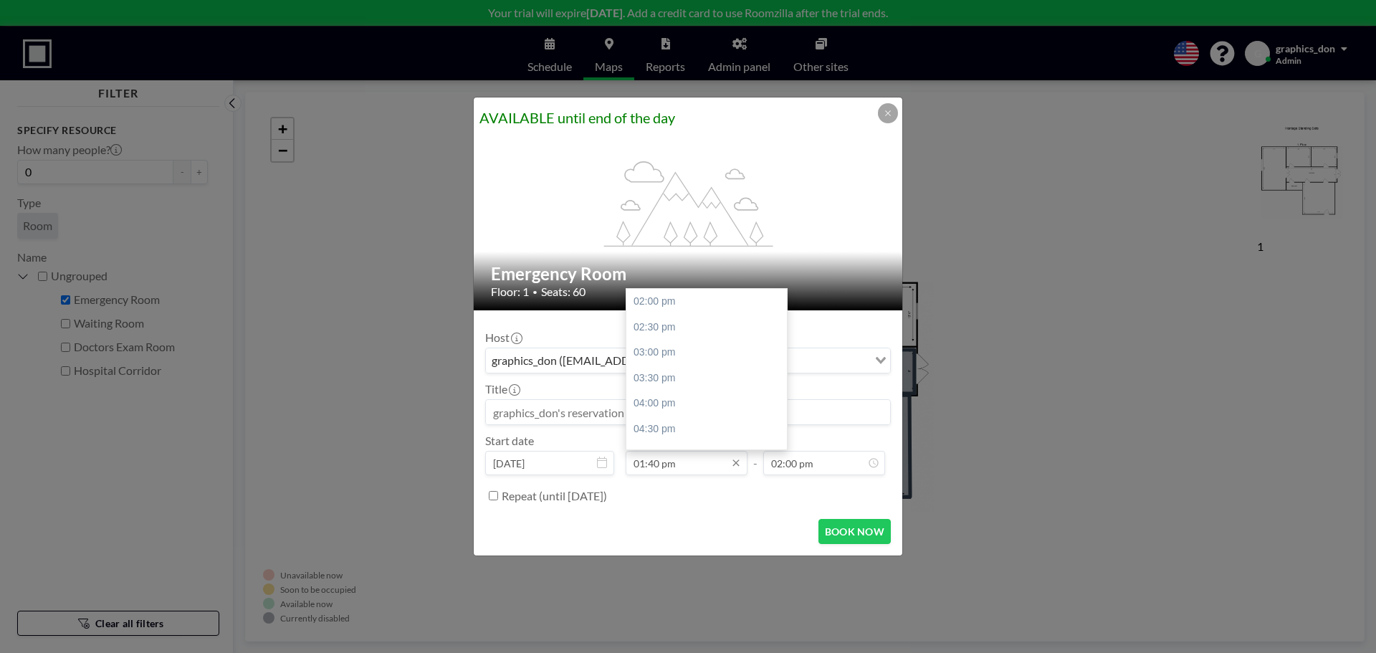
click at [664, 465] on input "01:40 pm" at bounding box center [687, 463] width 122 height 24
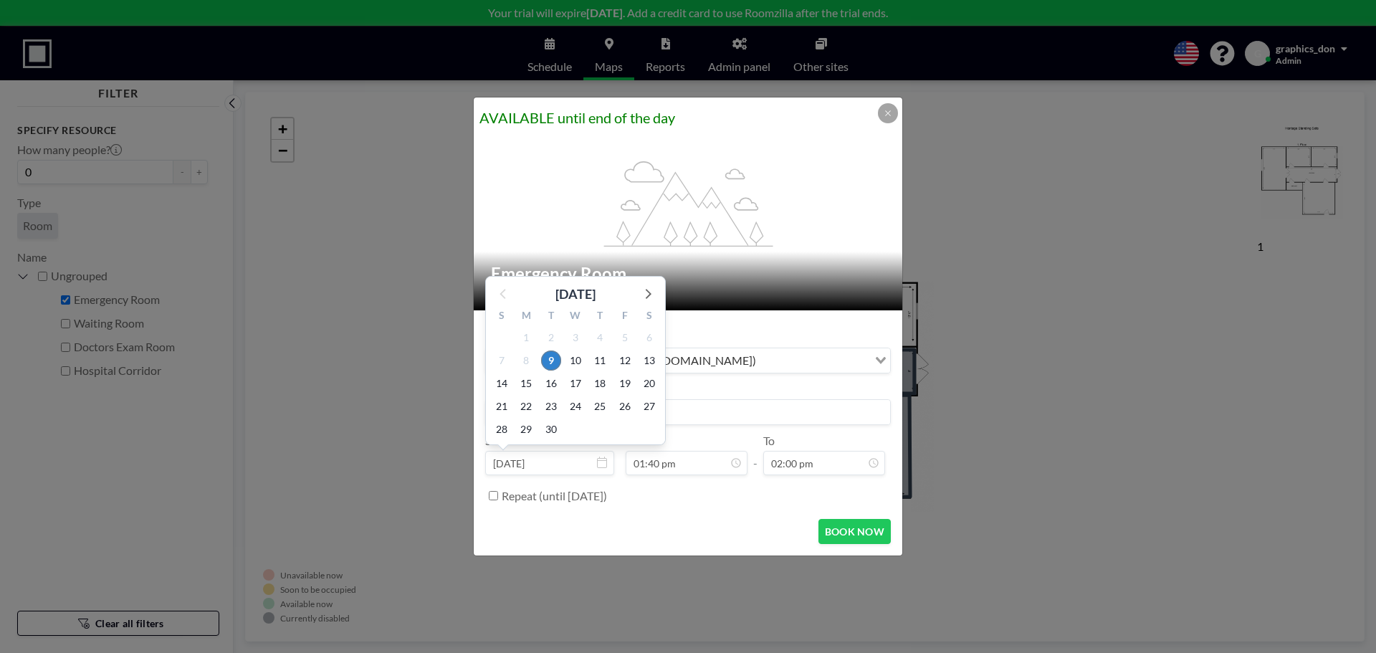
click at [559, 460] on input "[DATE]" at bounding box center [549, 463] width 129 height 24
click at [575, 384] on span "17" at bounding box center [576, 384] width 20 height 20
type input "[DATE]"
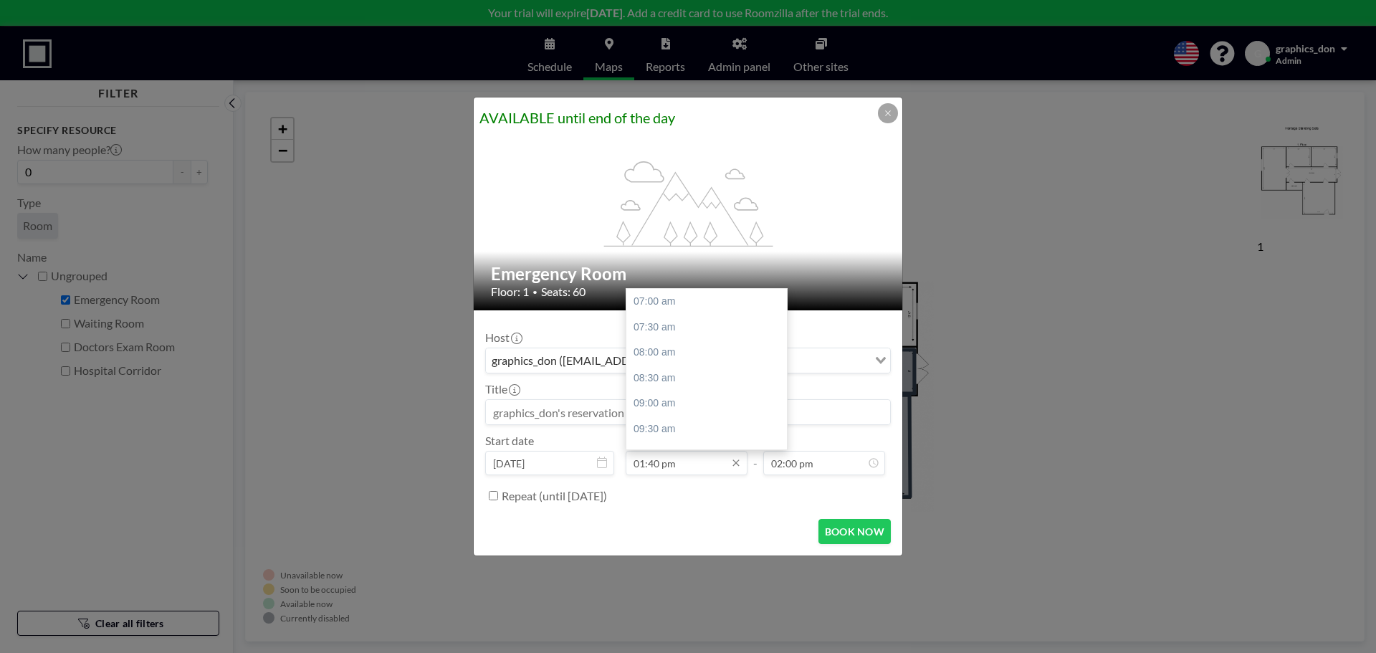
click at [713, 461] on input "01:40 pm" at bounding box center [687, 463] width 122 height 24
click at [660, 400] on div "09:00 am" at bounding box center [711, 404] width 168 height 26
type input "09:00 am"
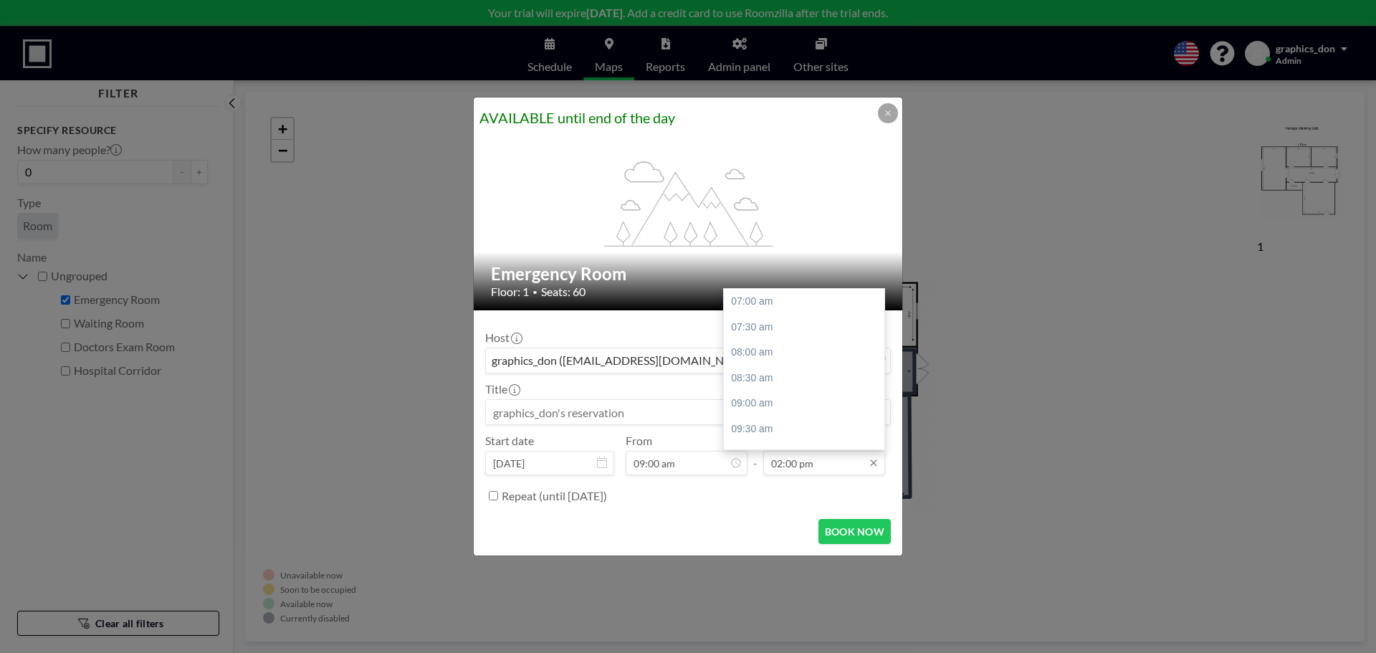
click at [807, 456] on input "02:00 pm" at bounding box center [824, 463] width 122 height 24
click at [753, 414] on div "12:00 pm" at bounding box center [808, 414] width 168 height 26
type input "12:00 pm"
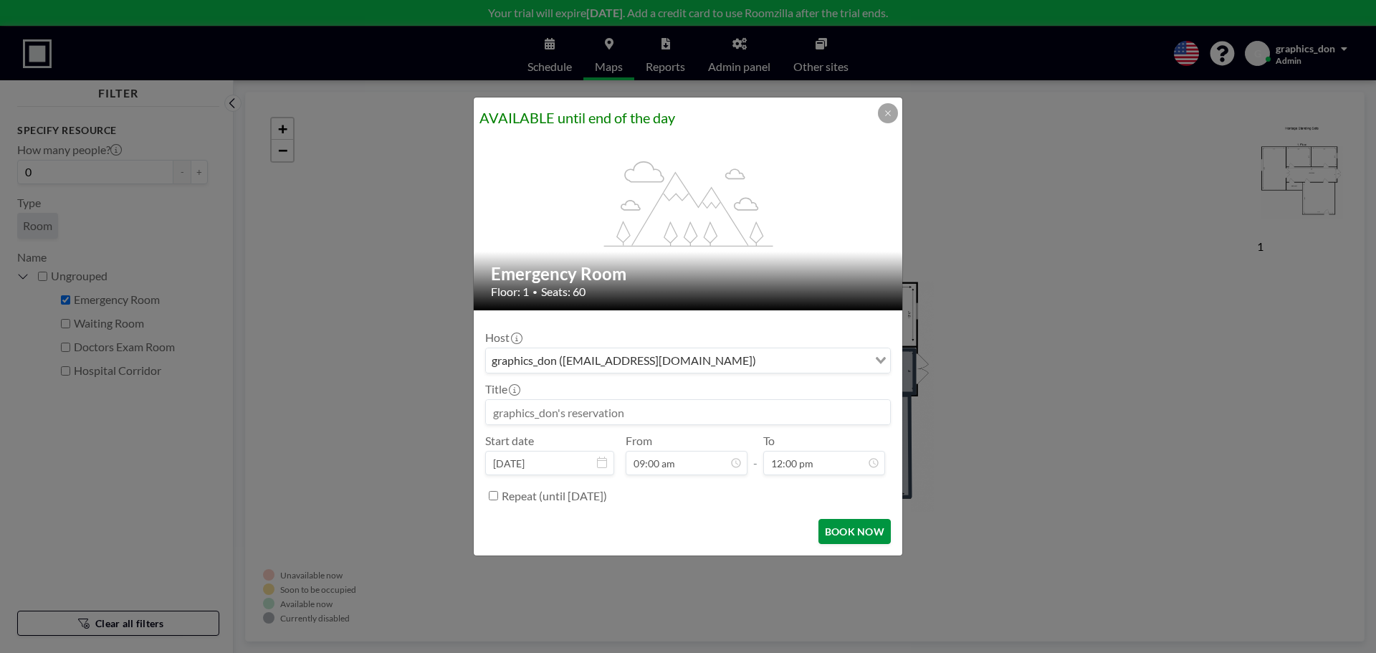
scroll to position [255, 0]
click at [855, 530] on button "BOOK NOW" at bounding box center [855, 531] width 72 height 25
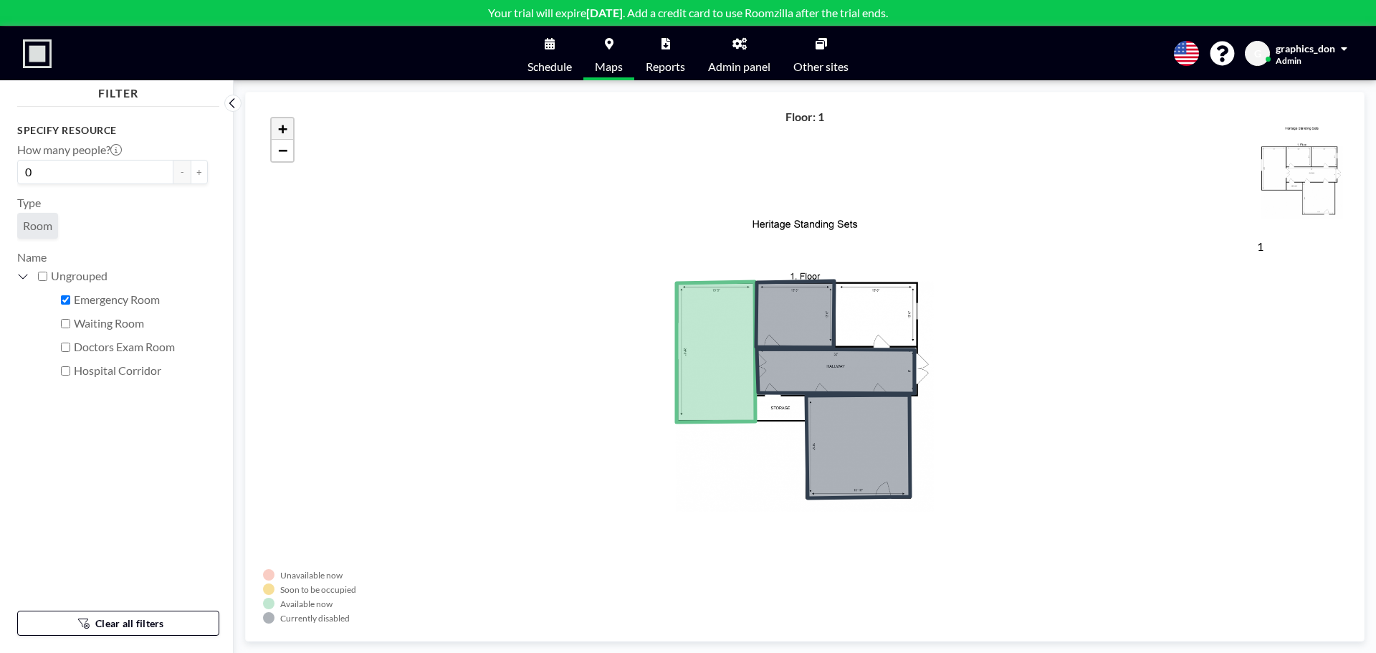
click at [279, 126] on span "+" at bounding box center [282, 129] width 9 height 18
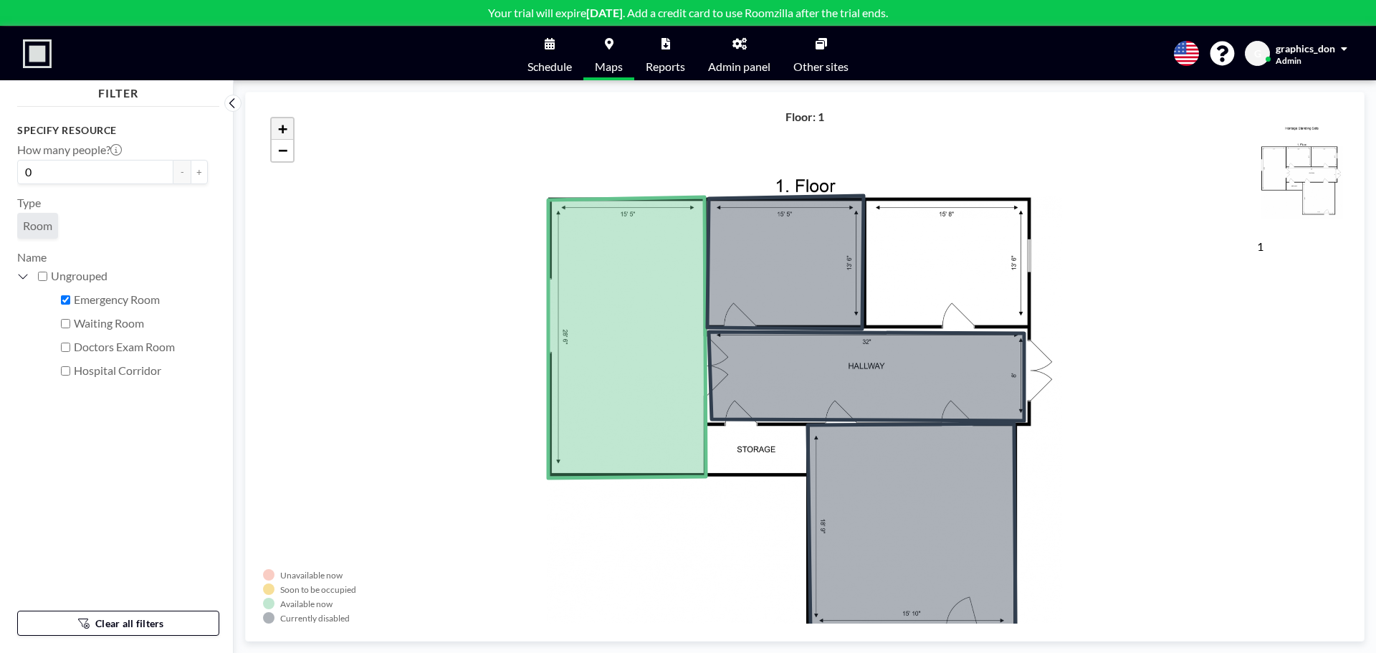
click at [279, 126] on span "+" at bounding box center [282, 129] width 9 height 18
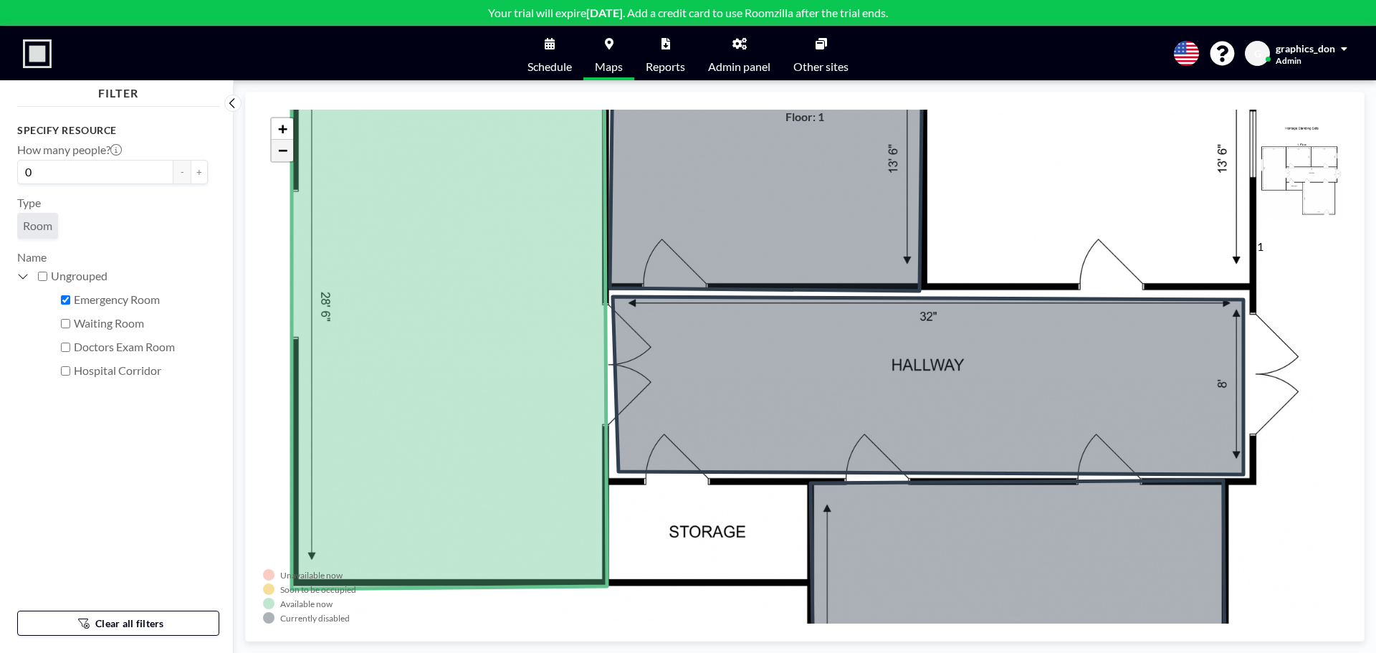
click at [277, 153] on link "−" at bounding box center [283, 151] width 22 height 22
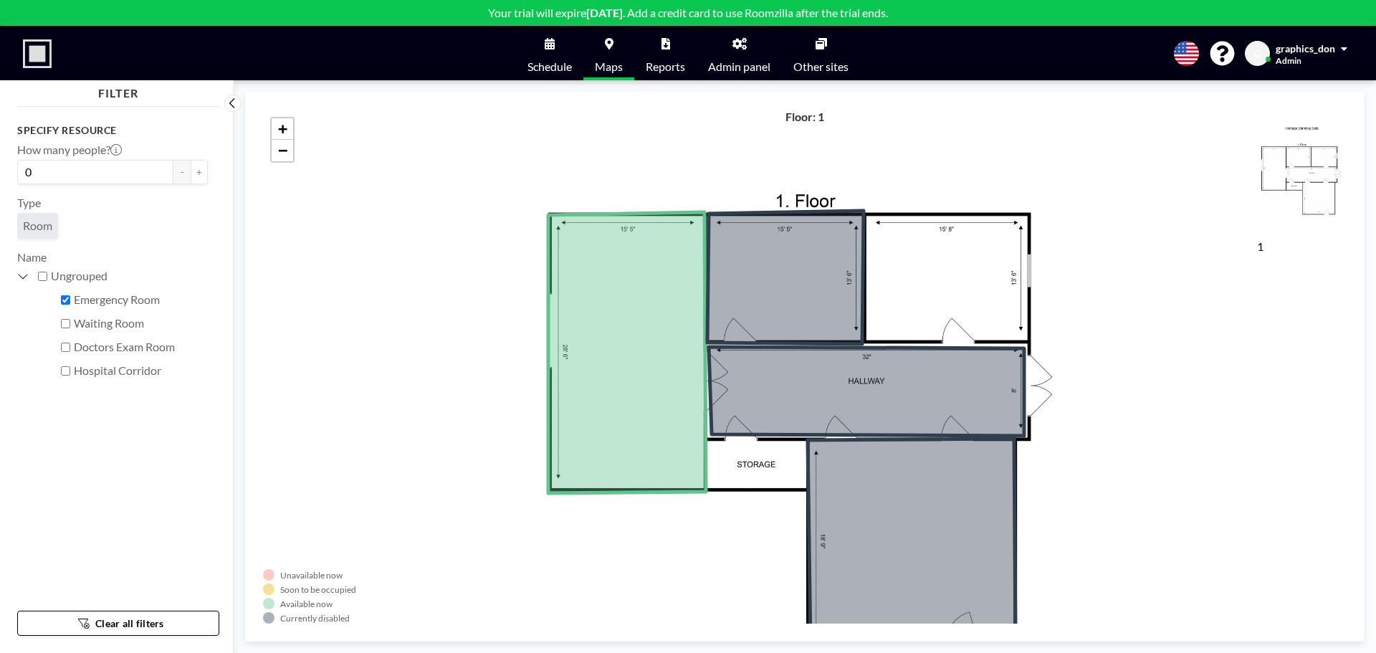
click at [64, 295] on input "Emergency Room" at bounding box center [65, 299] width 9 height 9
checkbox input "false"
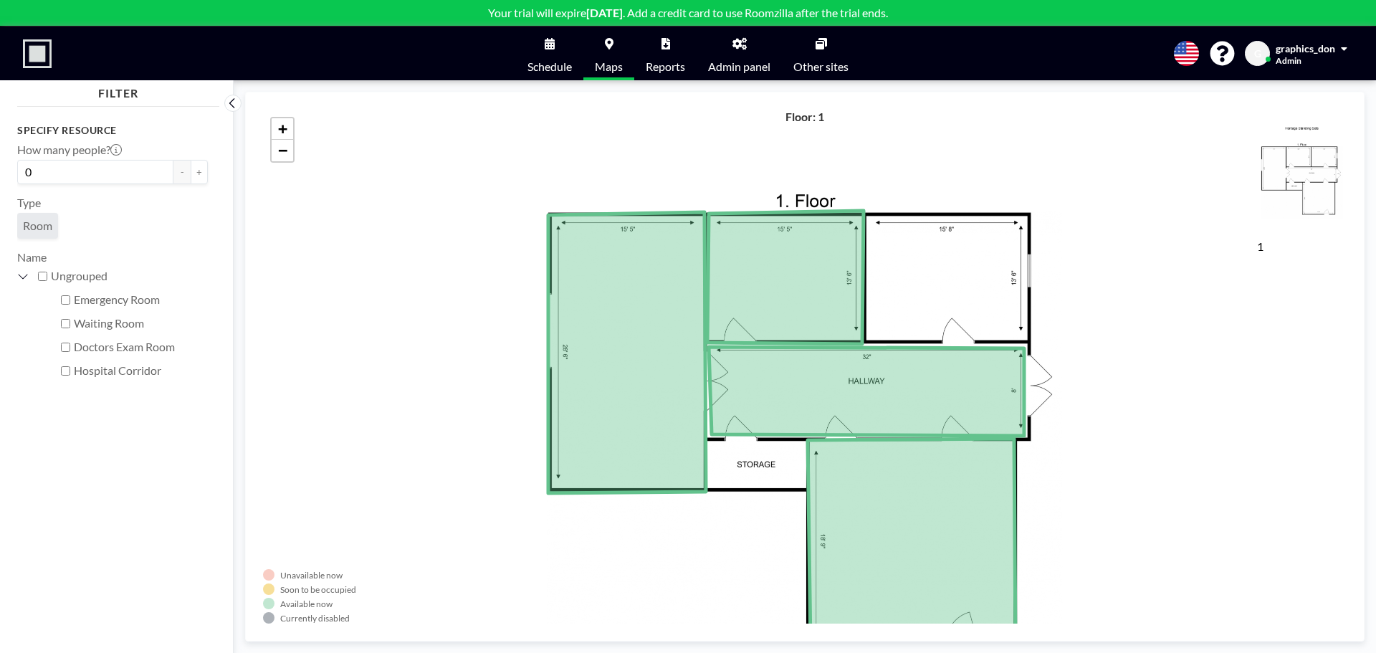
click at [65, 323] on input "Waiting Room" at bounding box center [65, 323] width 9 height 9
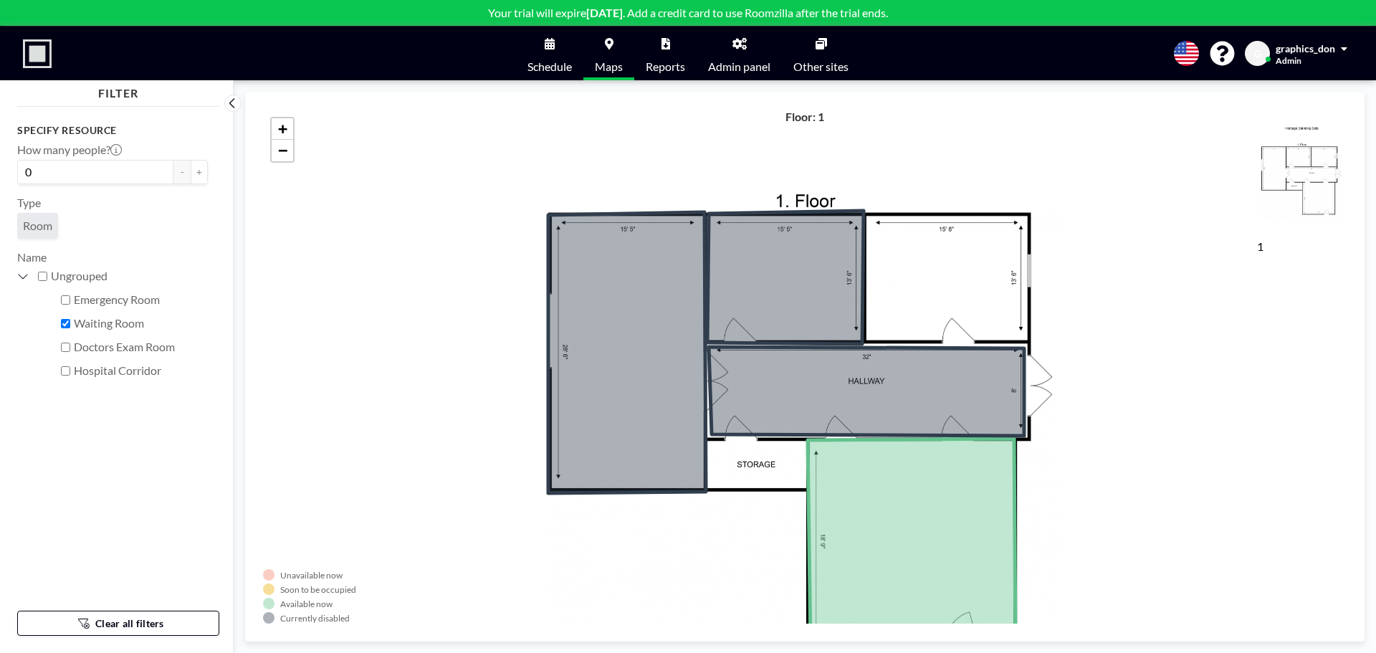
click at [65, 324] on input "Waiting Room" at bounding box center [65, 323] width 9 height 9
checkbox input "false"
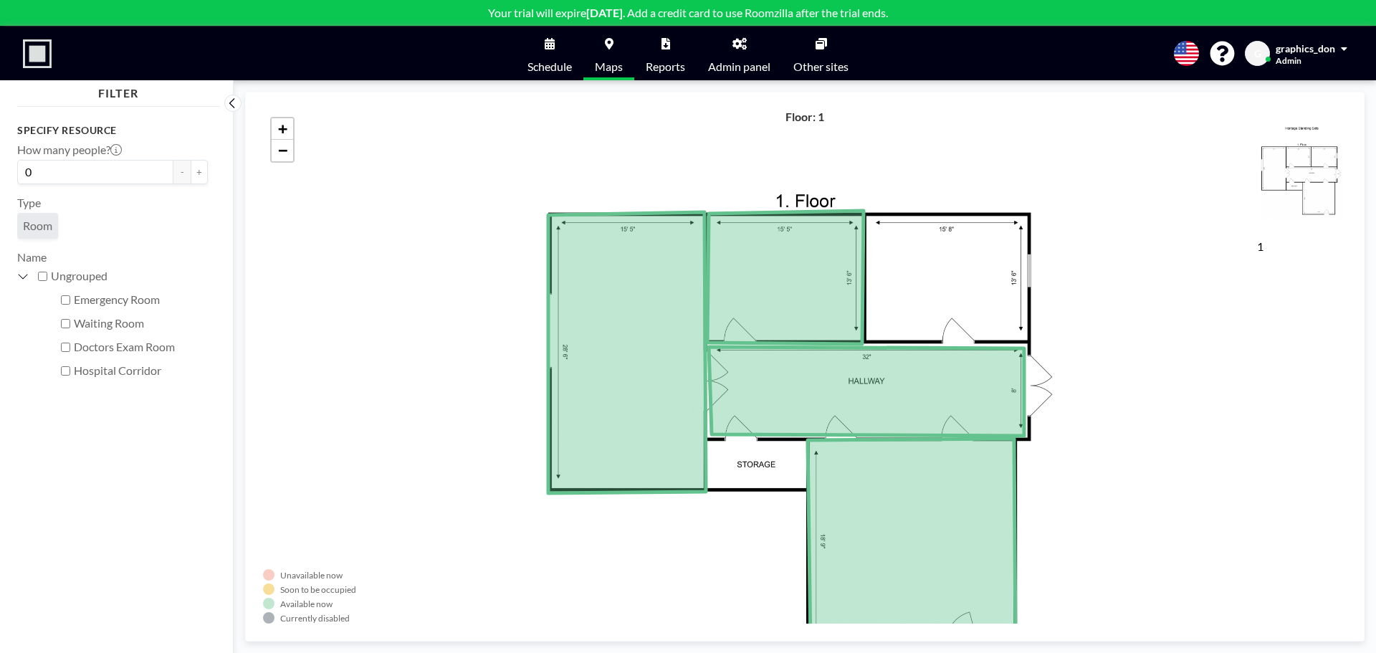
click at [66, 369] on input "Hospital Corridor" at bounding box center [65, 370] width 9 height 9
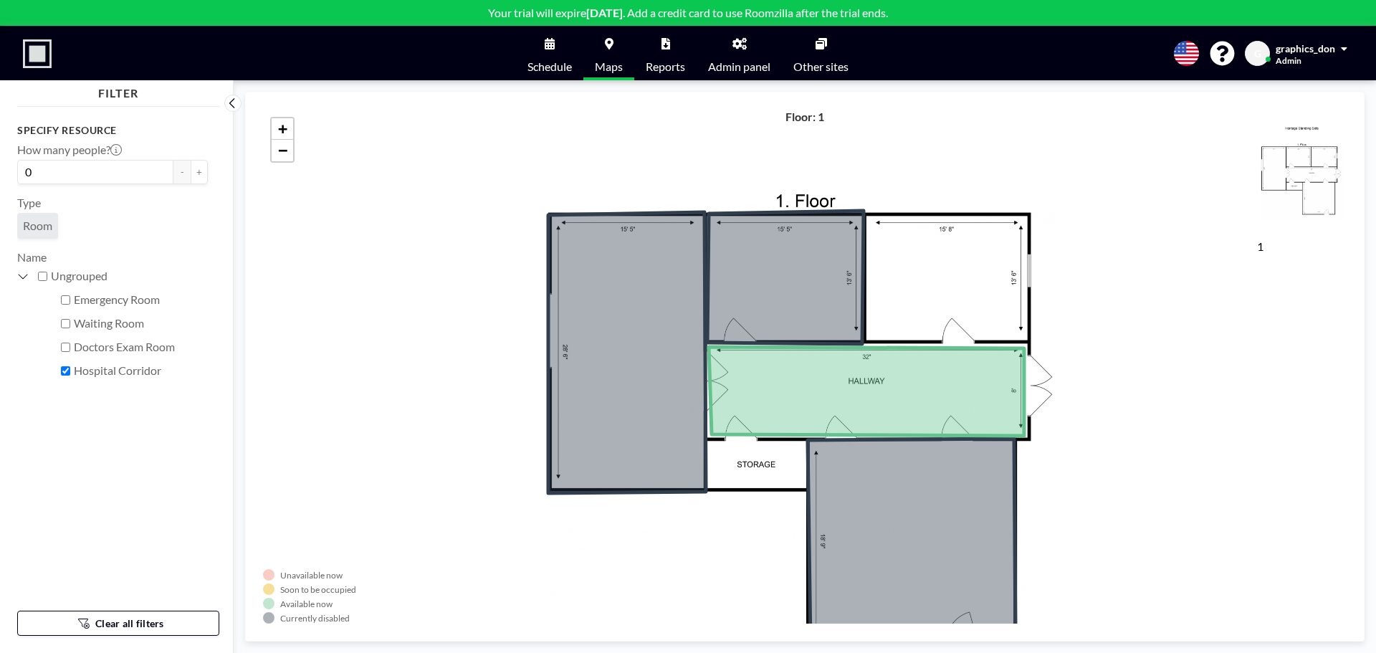
click at [66, 369] on input "Hospital Corridor" at bounding box center [65, 370] width 9 height 9
checkbox input "false"
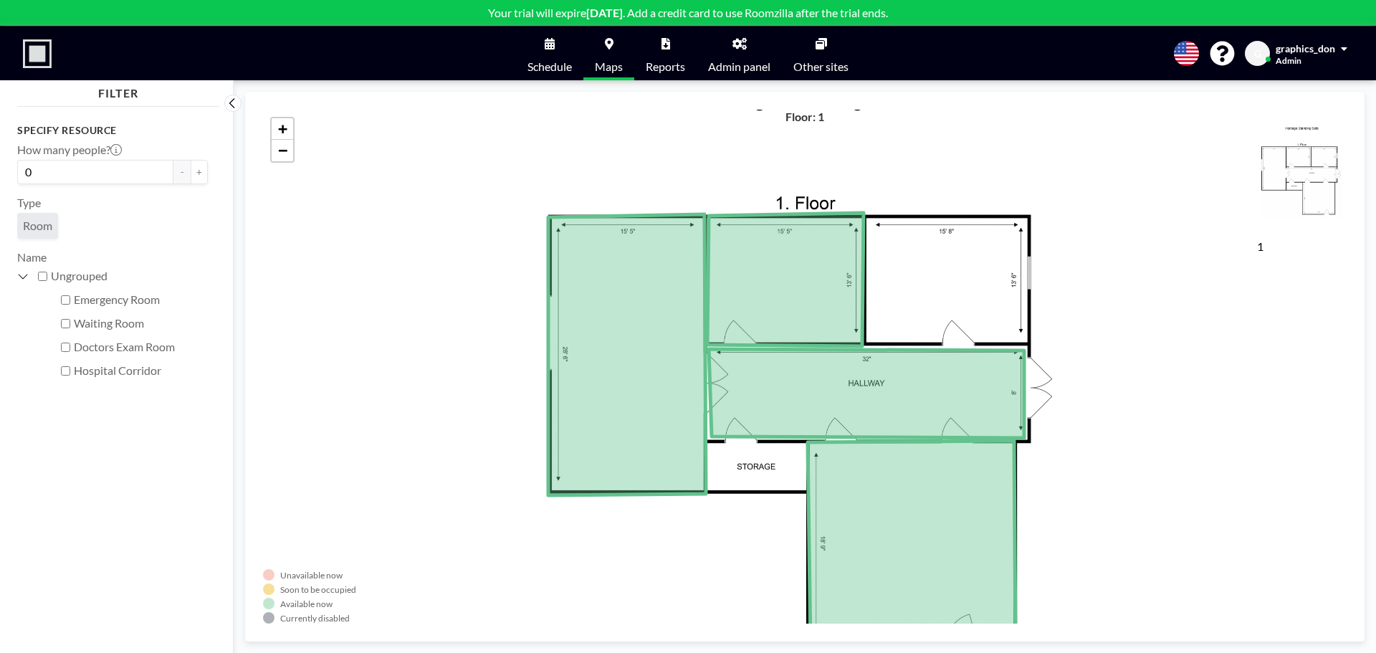
click at [1260, 239] on label "1" at bounding box center [1260, 246] width 6 height 14
click at [1260, 52] on span "G" at bounding box center [1258, 53] width 7 height 13
drag, startPoint x: 1186, startPoint y: 94, endPoint x: 1194, endPoint y: 95, distance: 8.6
click at [1188, 95] on div "Unavailable now Soon to be occupied Available now Currently disabled 1 Floor: 1…" at bounding box center [805, 367] width 1120 height 550
click at [1303, 69] on span "Profile" at bounding box center [1305, 69] width 30 height 14
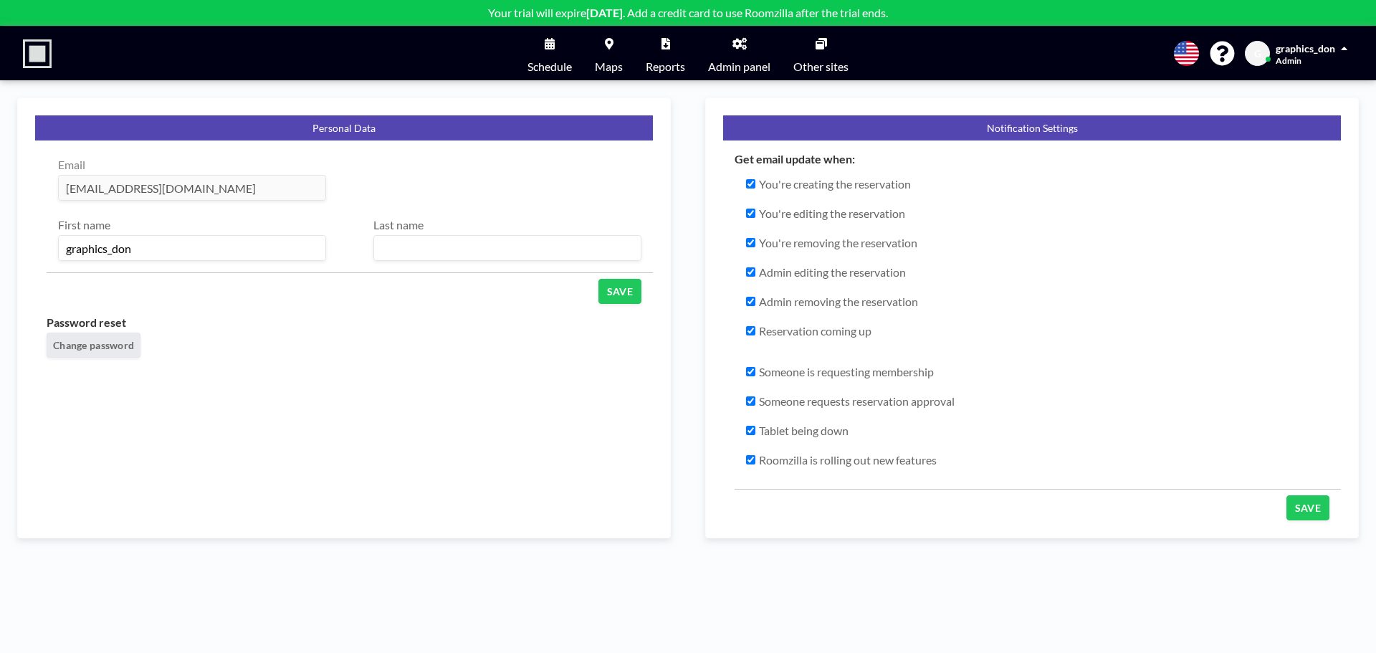
click at [546, 47] on icon at bounding box center [550, 43] width 10 height 11
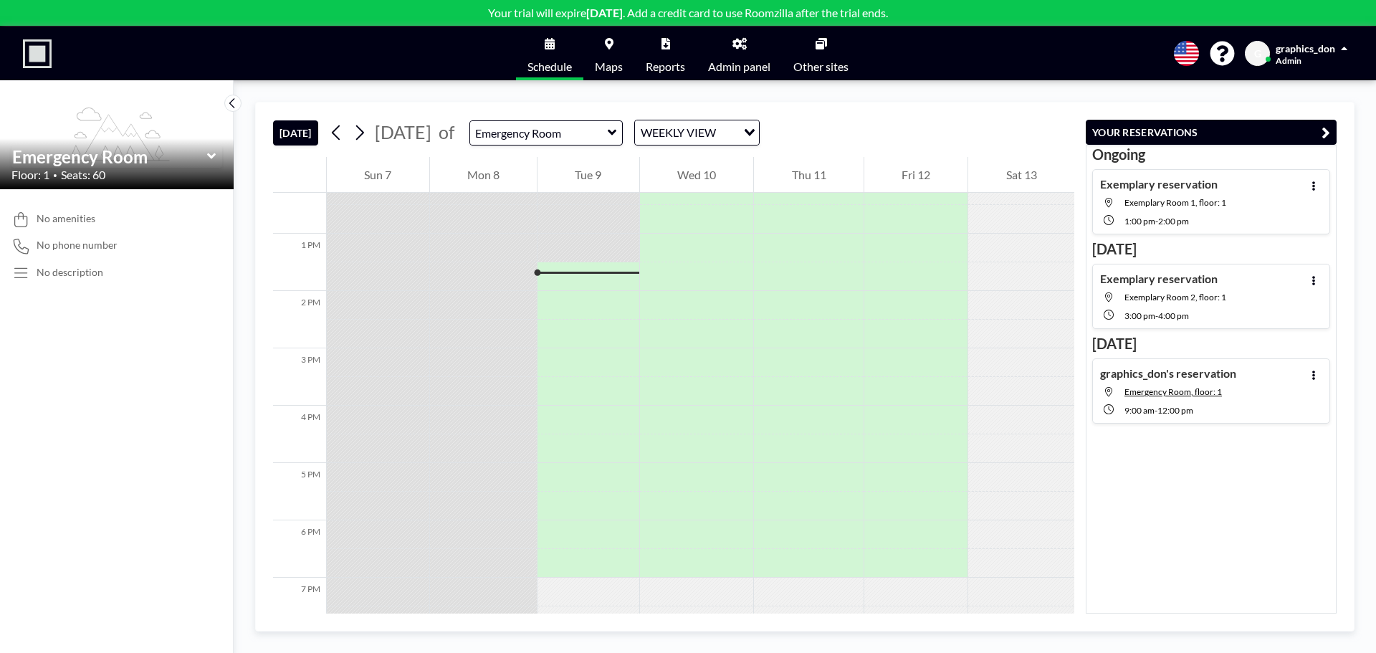
scroll to position [746, 0]
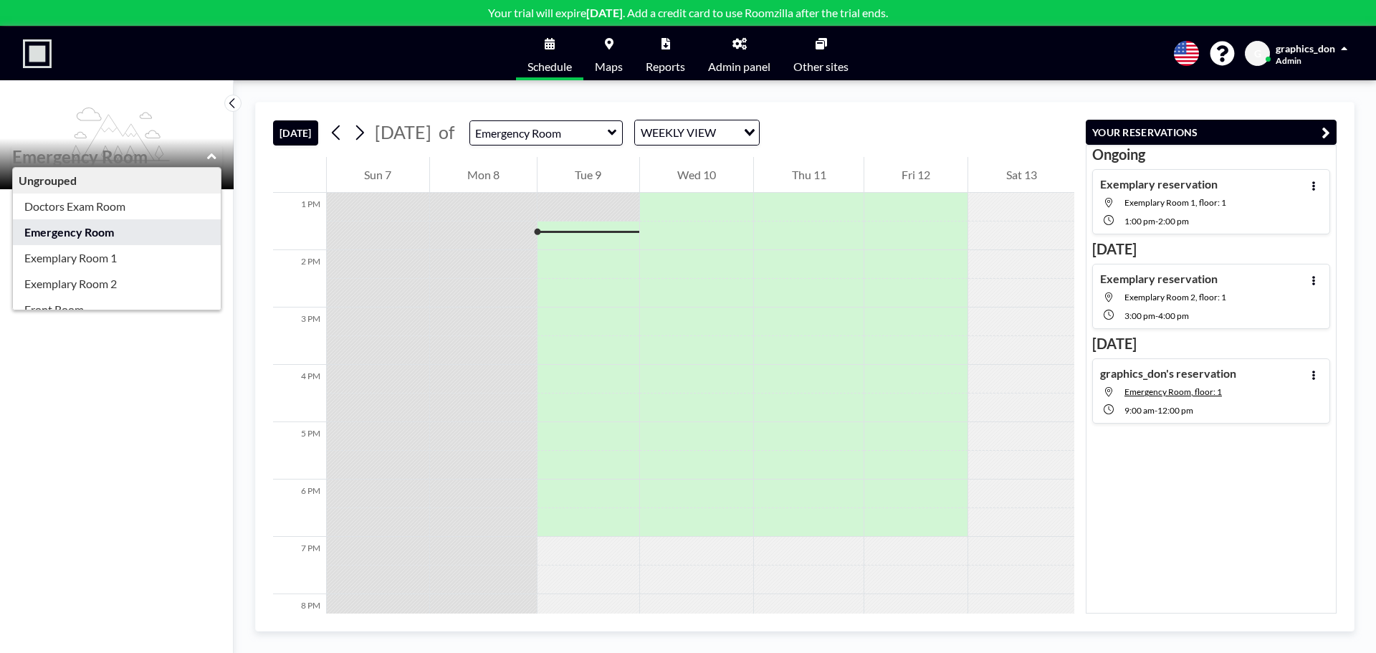
click at [197, 154] on input "text" at bounding box center [109, 156] width 195 height 21
type input "Emergency Room"
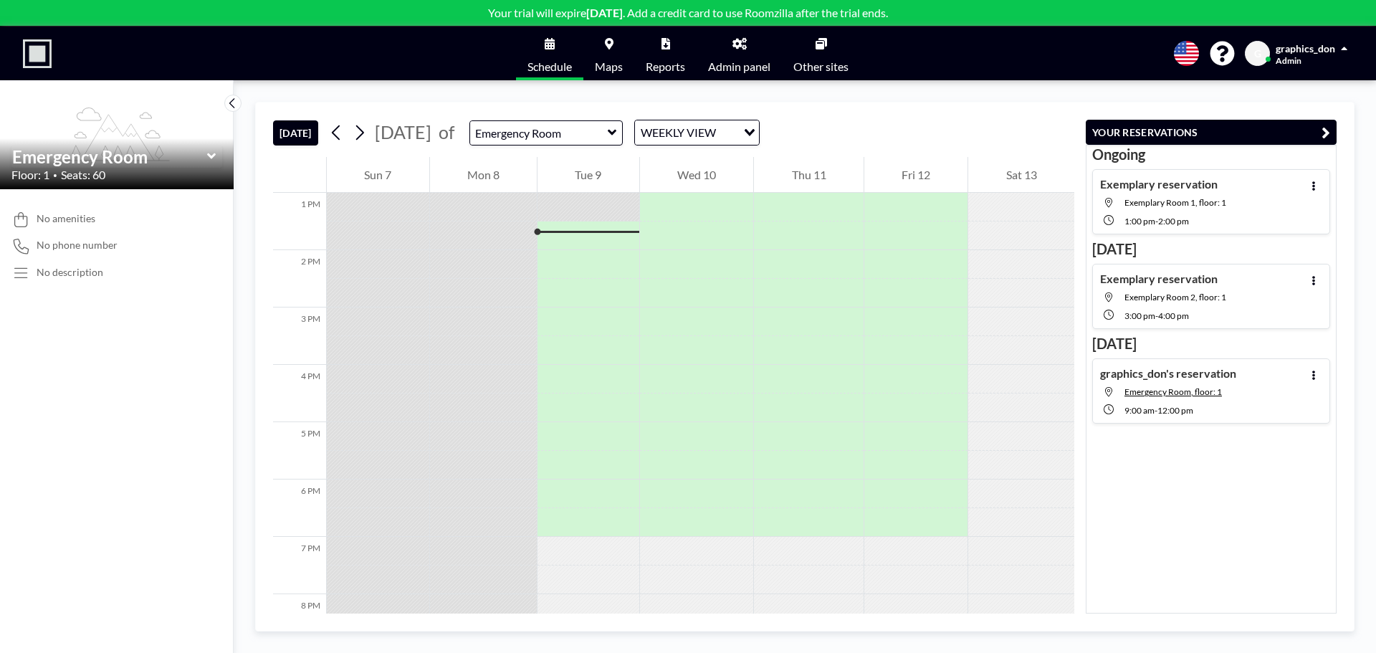
click at [194, 128] on div "flex-grow: 1.2;" at bounding box center [117, 134] width 234 height 109
click at [211, 155] on icon at bounding box center [211, 156] width 9 height 14
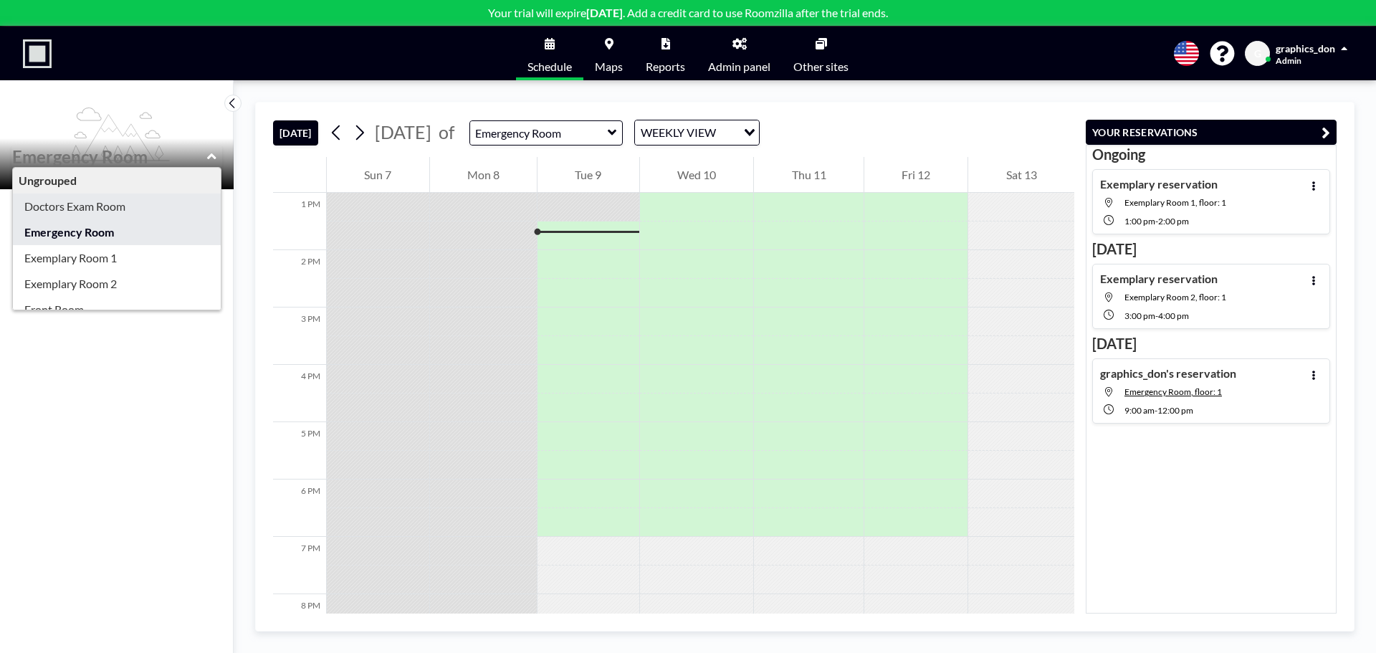
type input "Doctors Exam Room"
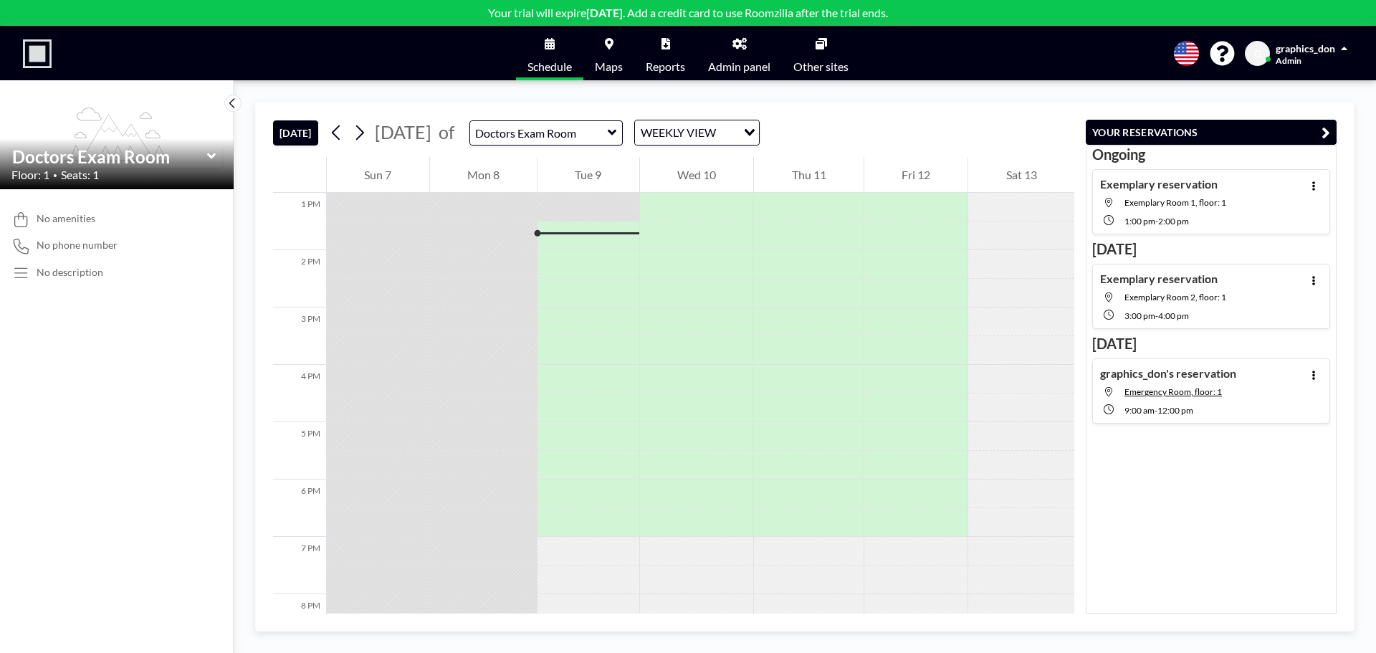
click at [212, 155] on icon at bounding box center [211, 156] width 9 height 14
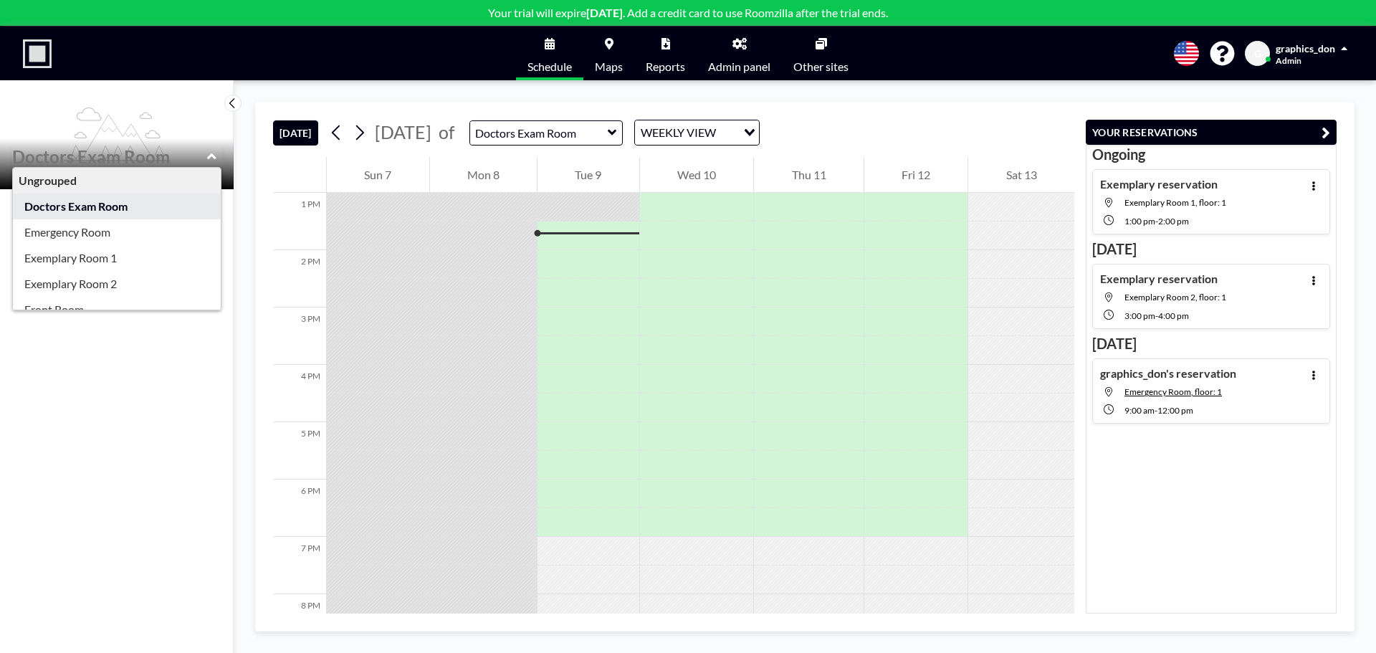
click at [39, 51] on img at bounding box center [37, 53] width 29 height 29
click at [609, 44] on icon at bounding box center [609, 43] width 9 height 11
